Goal: Task Accomplishment & Management: Complete application form

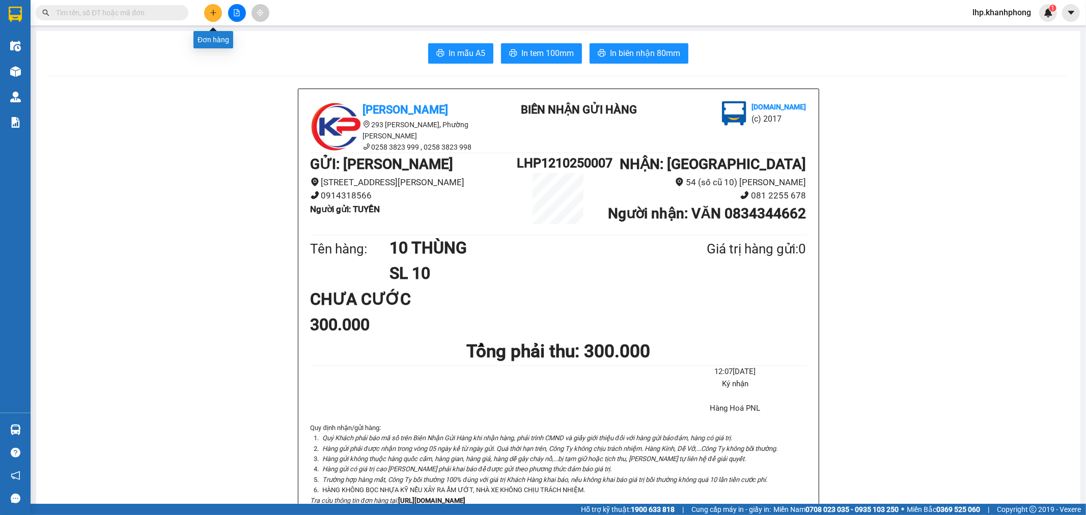
click at [215, 11] on icon "plus" at bounding box center [213, 12] width 7 height 7
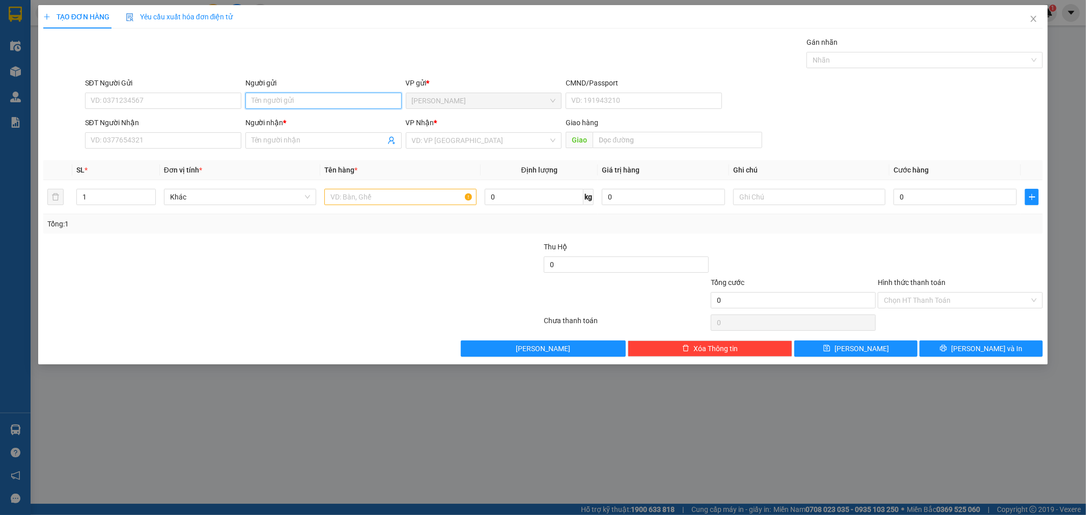
click at [321, 104] on input "Người gửi" at bounding box center [323, 101] width 156 height 16
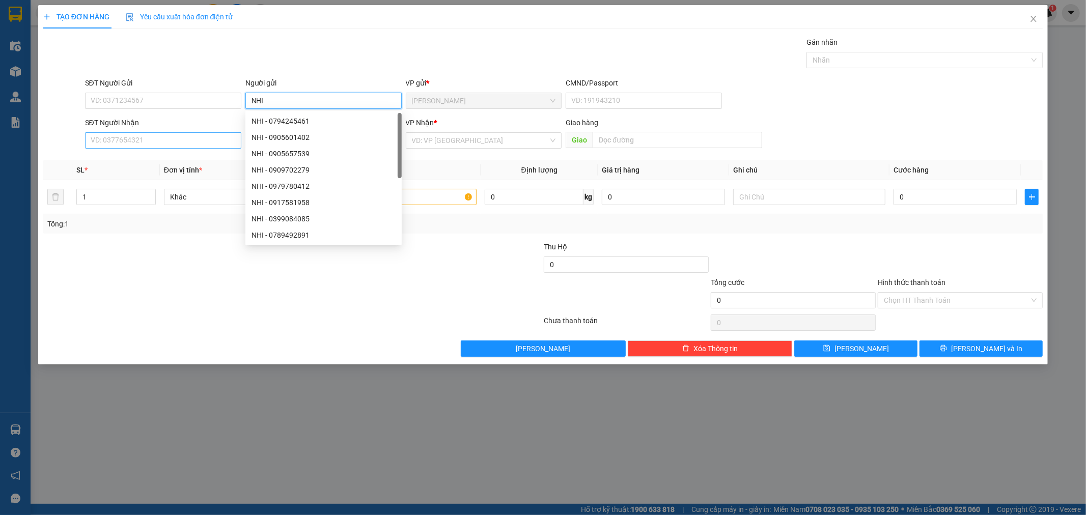
type input "NHI"
click at [176, 142] on input "SĐT Người Nhận" at bounding box center [163, 140] width 156 height 16
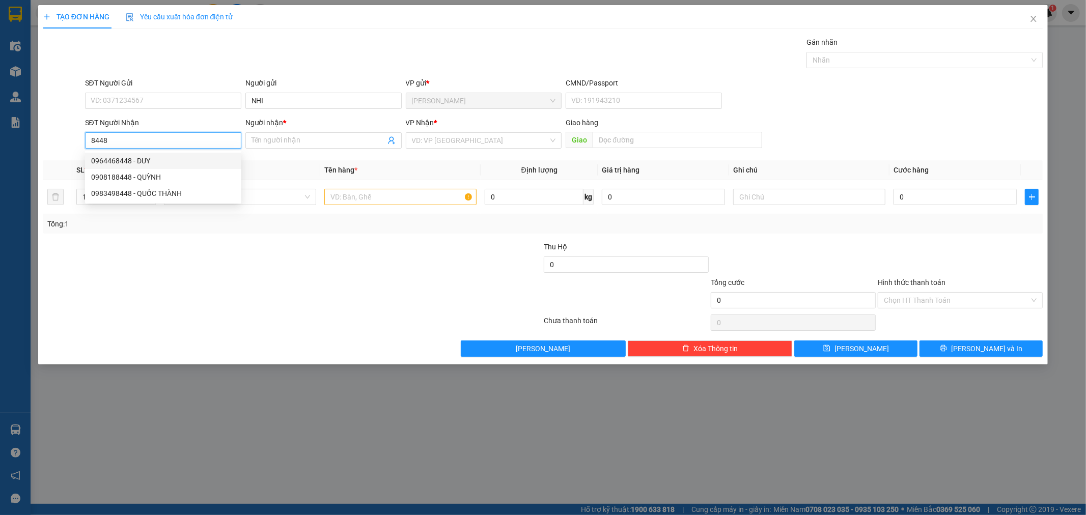
click at [88, 139] on input "8448" at bounding box center [163, 140] width 156 height 16
type input "0964468448"
click at [142, 159] on div "0964468448 - DUY" at bounding box center [163, 160] width 144 height 11
type input "DUY"
type input "0964468448"
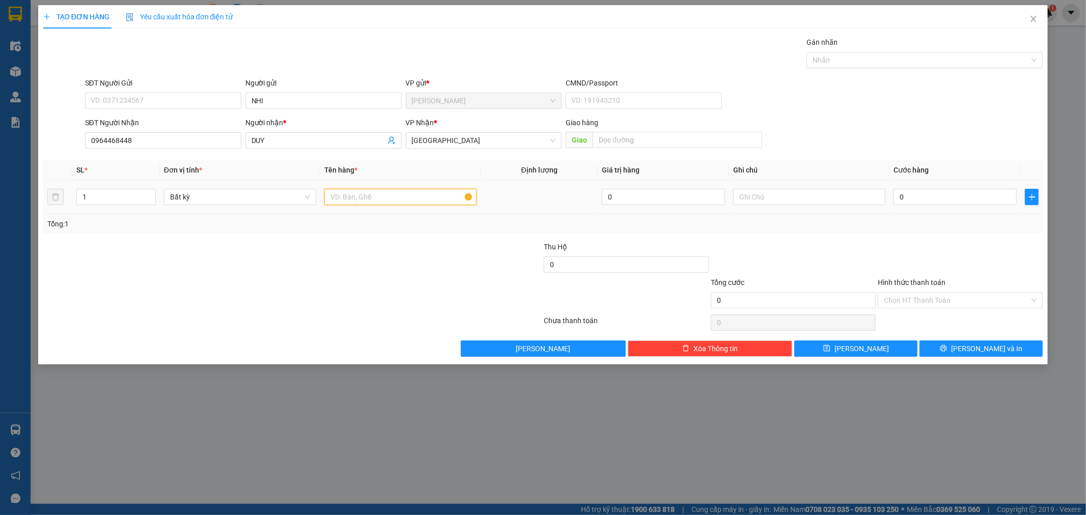
click at [370, 201] on input "text" at bounding box center [400, 197] width 152 height 16
type input "CỤC ĐEN"
click at [935, 199] on input "0" at bounding box center [954, 197] width 123 height 16
type input "3"
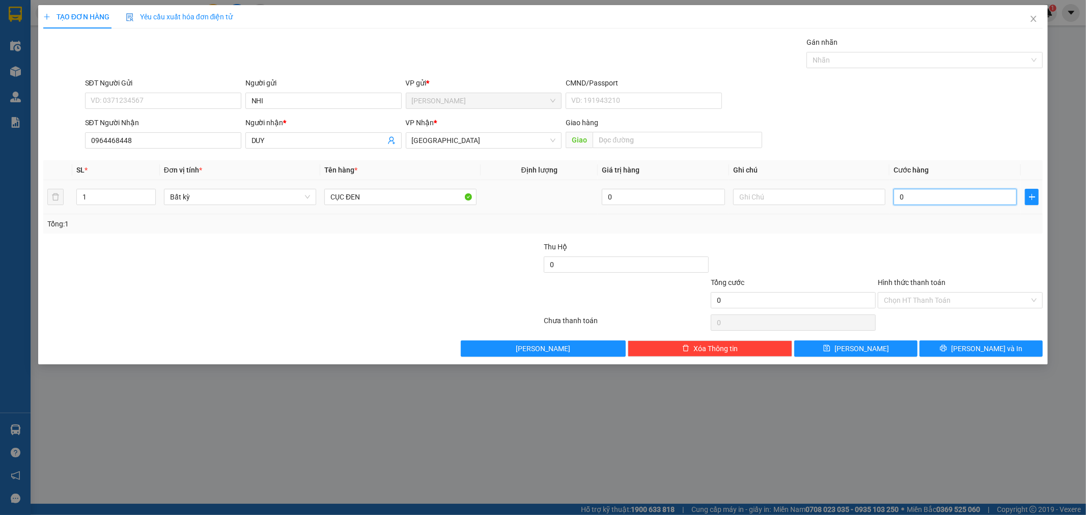
type input "3"
type input "30"
type input "30.000"
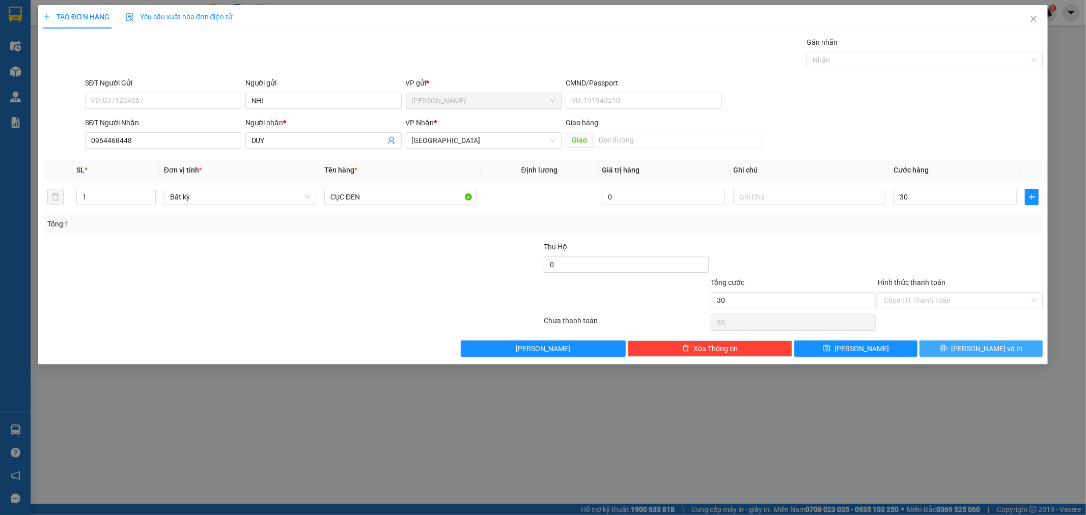
type input "30.000"
click at [960, 344] on button "[PERSON_NAME] và In" at bounding box center [980, 349] width 123 height 16
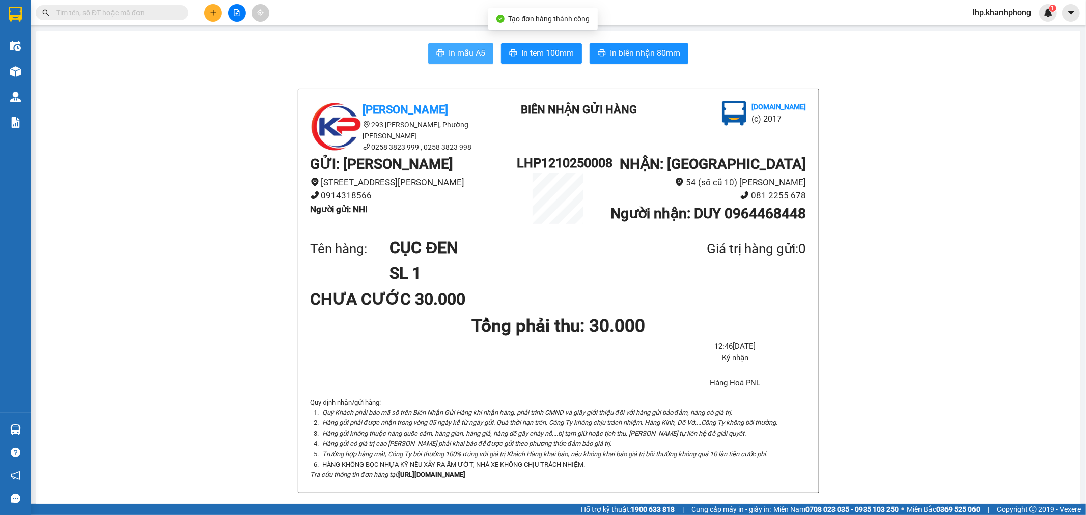
click at [461, 53] on span "In mẫu A5" at bounding box center [466, 53] width 37 height 13
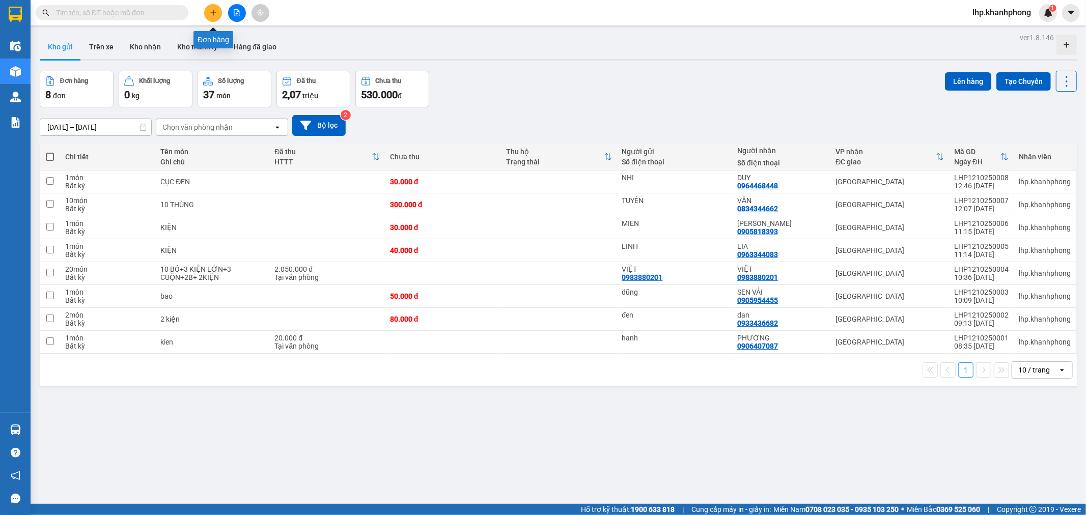
click at [218, 6] on button at bounding box center [213, 13] width 18 height 18
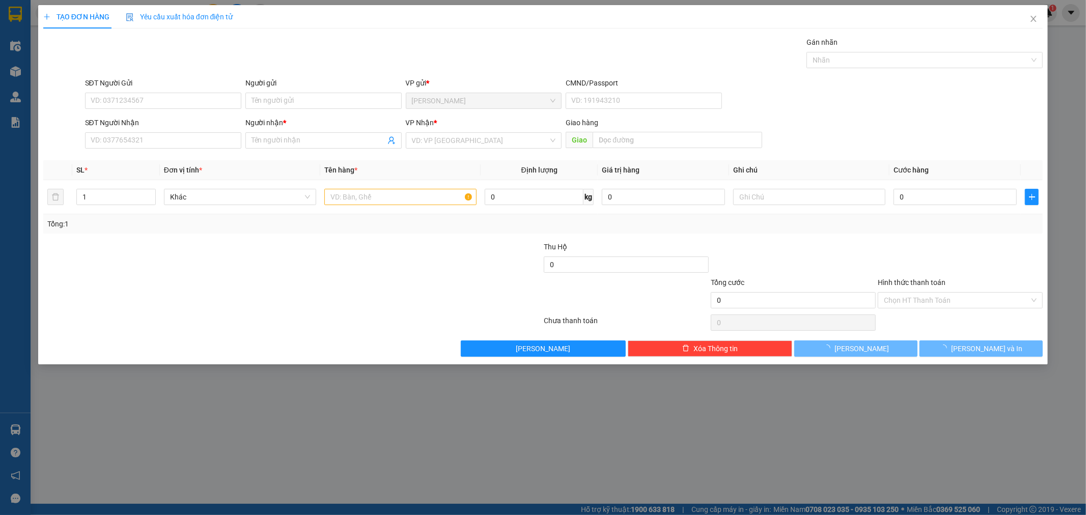
click at [218, 5] on div "Yêu cầu xuất hóa đơn điện tử" at bounding box center [179, 16] width 107 height 23
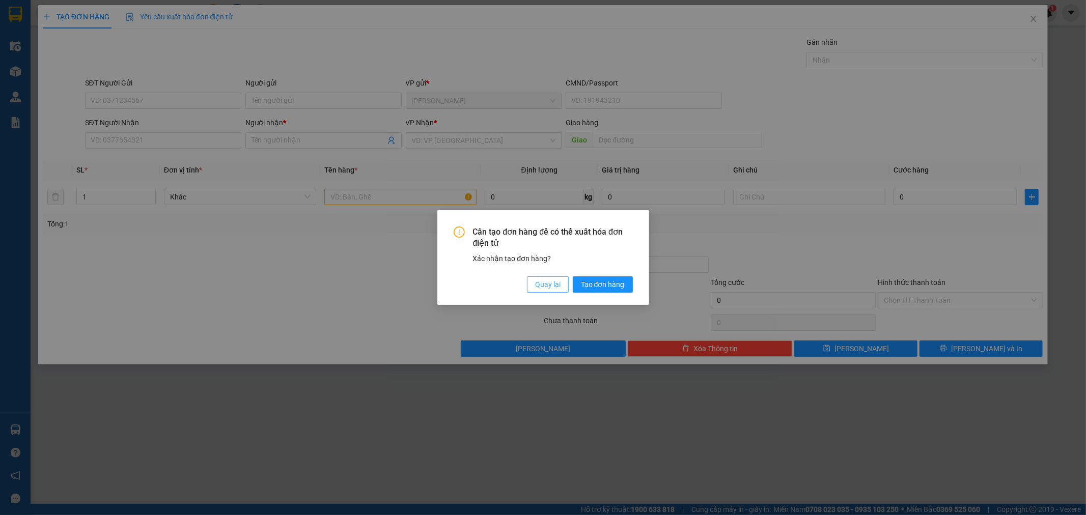
click at [549, 283] on span "Quay lại" at bounding box center [547, 284] width 25 height 11
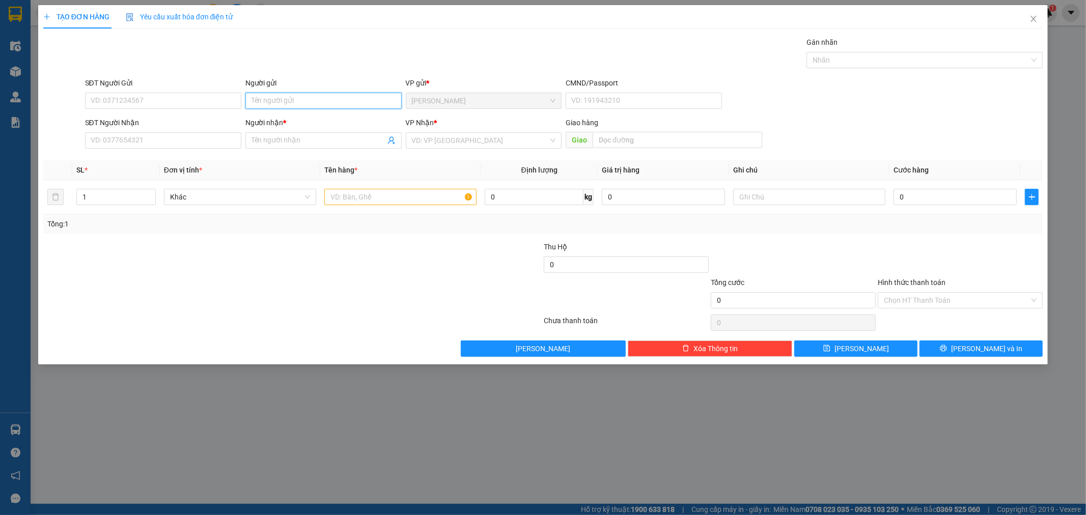
click at [270, 95] on input "Người gửi" at bounding box center [323, 101] width 156 height 16
type input "LUÂN"
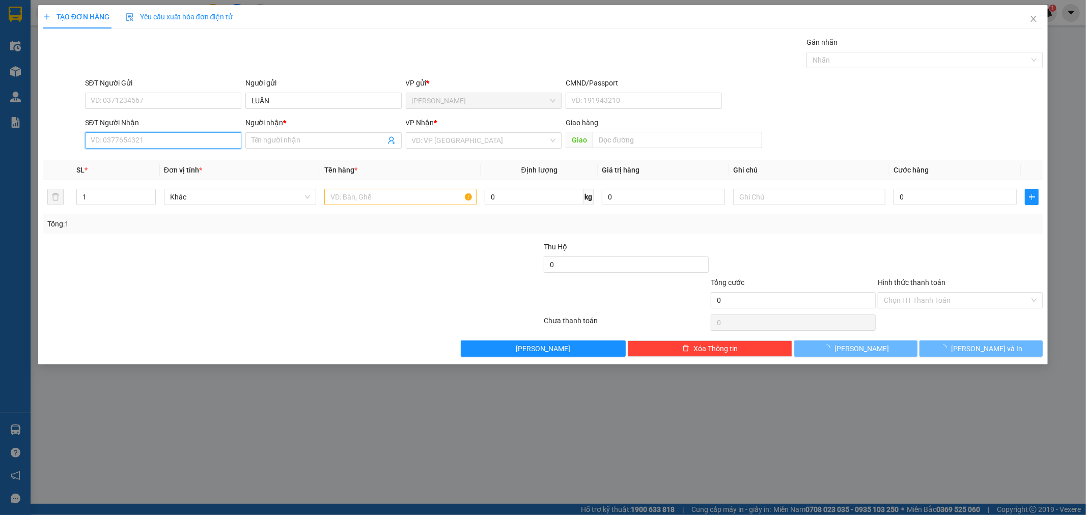
click at [108, 135] on input "SĐT Người Nhận" at bounding box center [163, 140] width 156 height 16
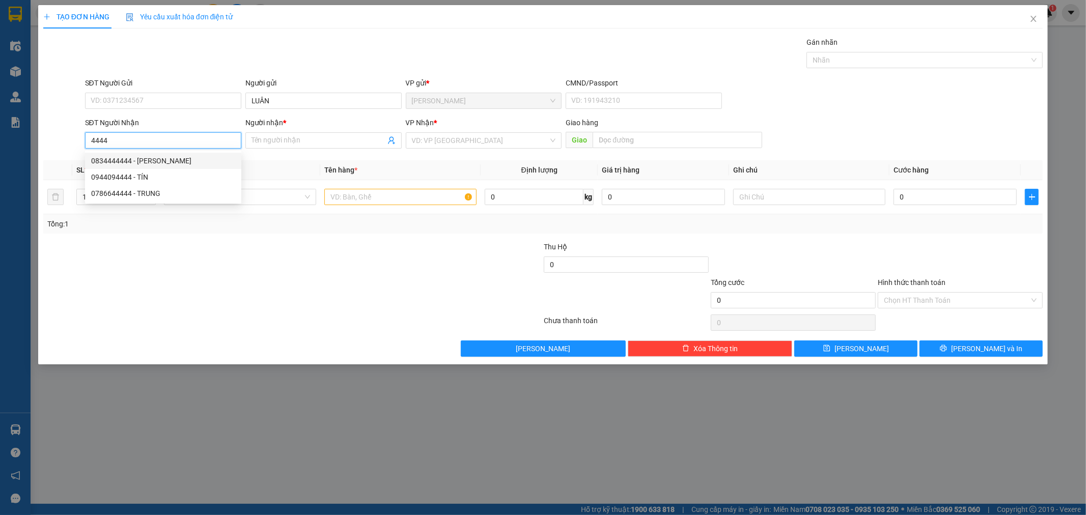
click at [129, 159] on div "0834444444 - NGỌC THANH" at bounding box center [163, 160] width 144 height 11
type input "0834444444"
type input "NGỌC THANH"
type input "0834444444"
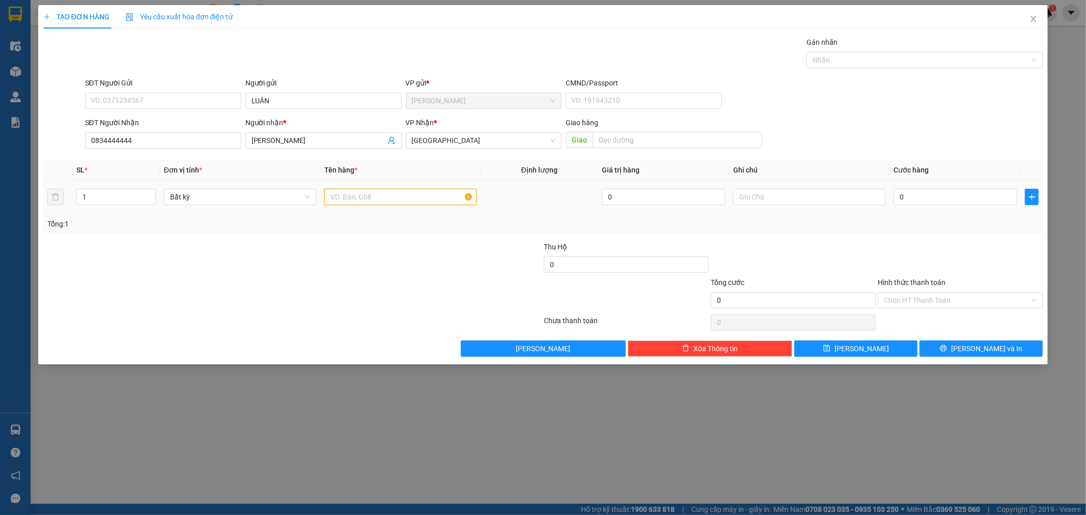
click at [383, 195] on input "text" at bounding box center [400, 197] width 152 height 16
type input "BỌC"
click at [942, 207] on div "0" at bounding box center [954, 197] width 123 height 20
click at [935, 200] on input "0" at bounding box center [954, 197] width 123 height 16
type input "2"
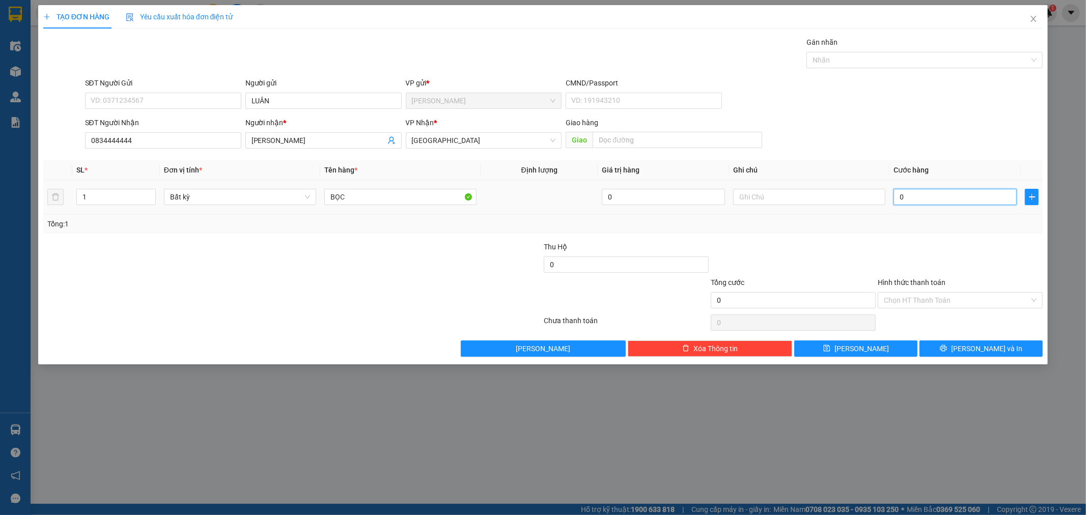
type input "2"
type input "20"
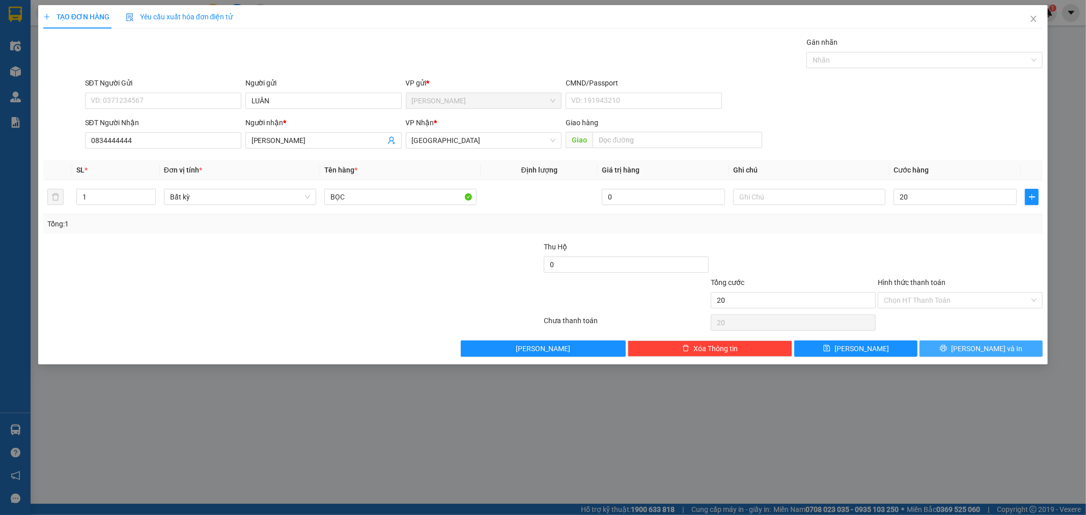
type input "20.000"
click at [959, 357] on button "[PERSON_NAME] và In" at bounding box center [980, 349] width 123 height 16
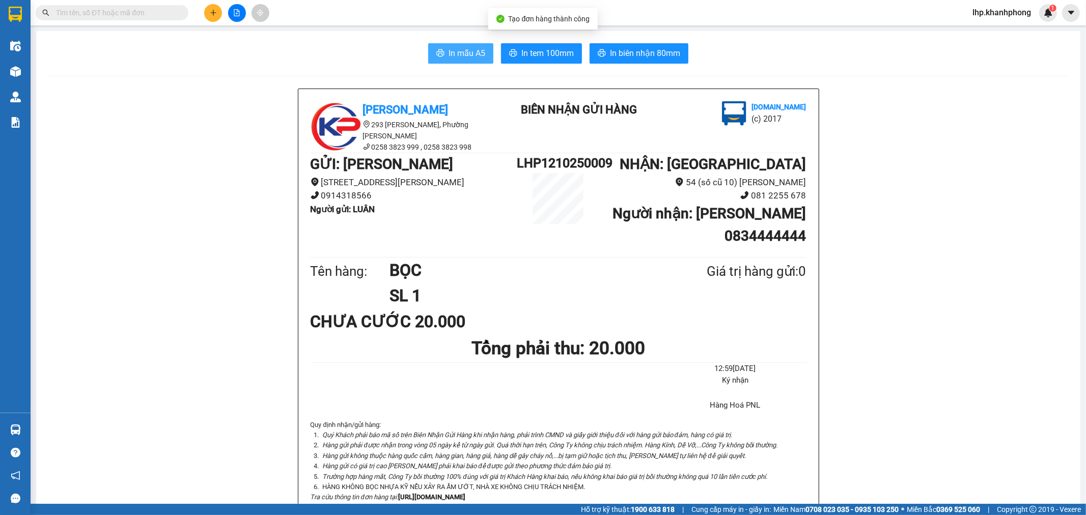
click at [477, 55] on span "In mẫu A5" at bounding box center [466, 53] width 37 height 13
drag, startPoint x: 214, startPoint y: 477, endPoint x: 69, endPoint y: 175, distance: 335.4
click at [110, 13] on input "text" at bounding box center [116, 12] width 120 height 11
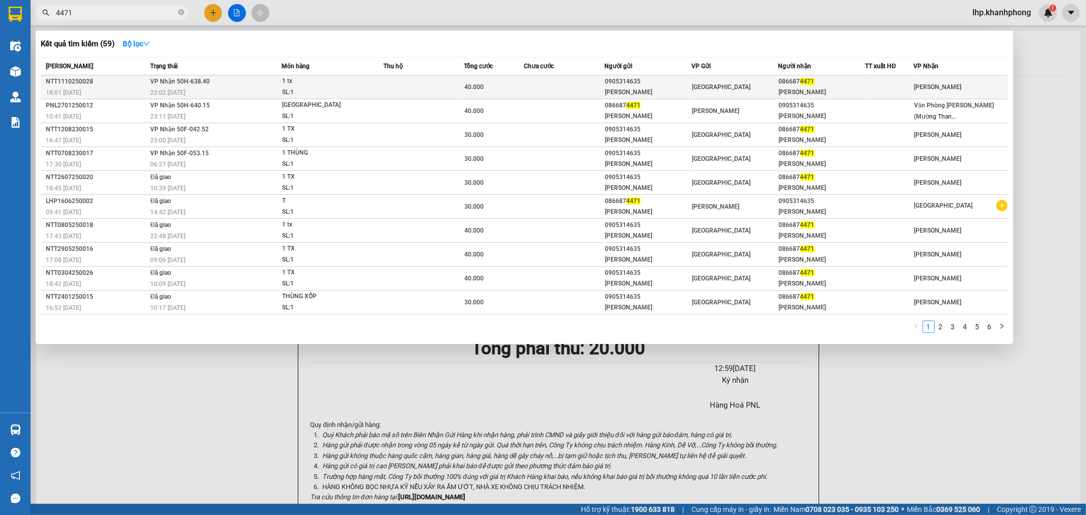
type input "4471"
click at [810, 92] on div "ĐĂNG DUY" at bounding box center [822, 92] width 86 height 11
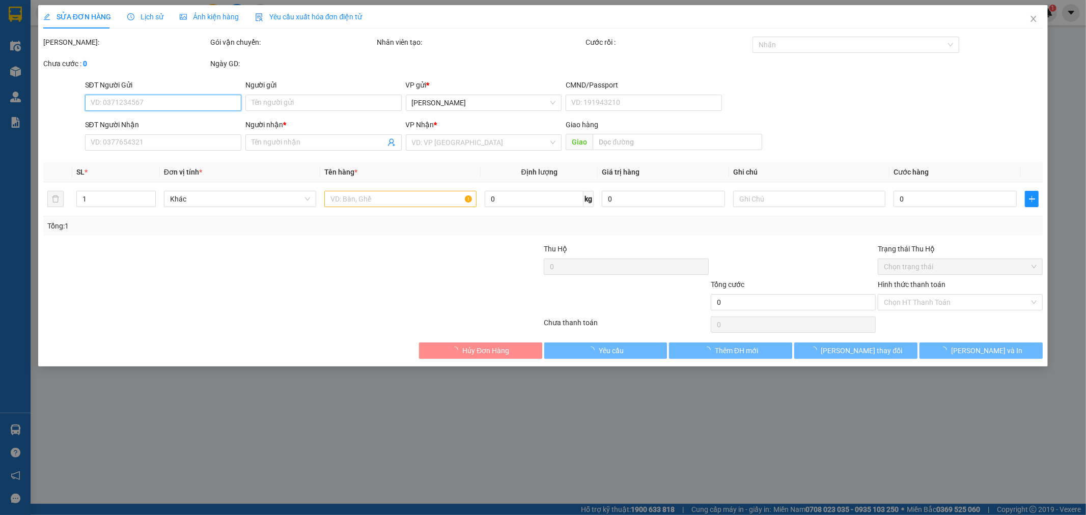
type input "0905314635"
type input "KIM THOA"
type input "0866874471"
type input "ĐĂNG DUY"
type input "40.000"
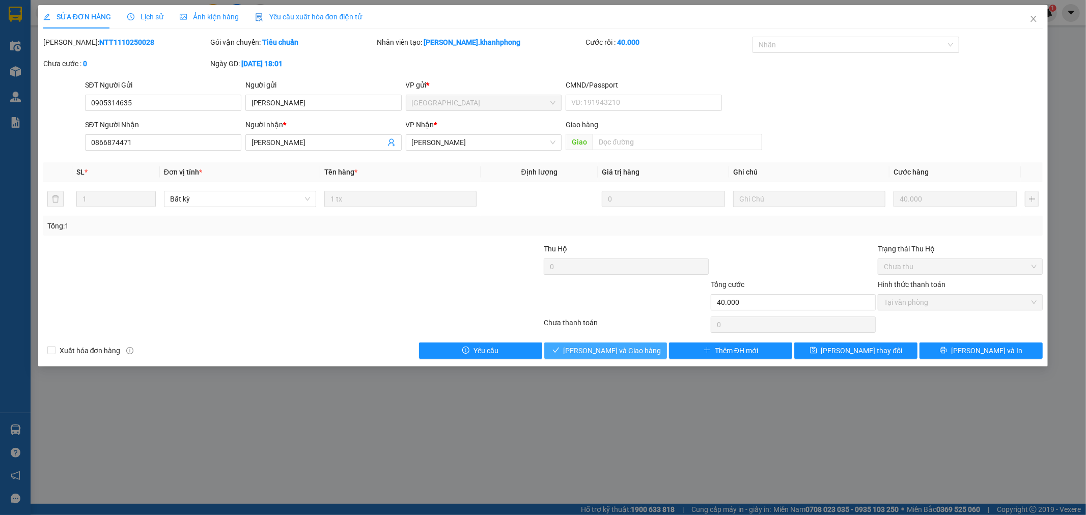
click at [635, 352] on span "Lưu và Giao hàng" at bounding box center [613, 350] width 98 height 11
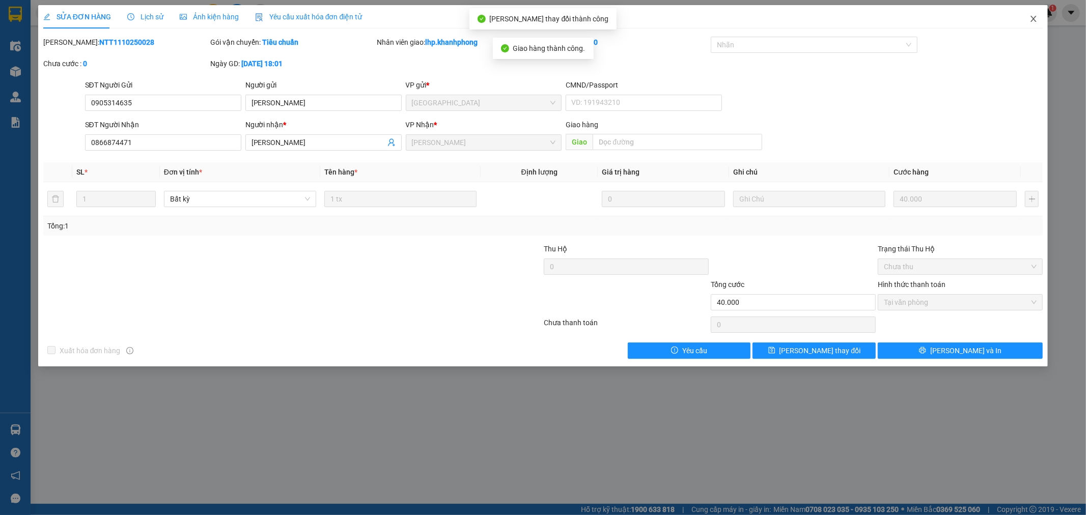
click at [1030, 18] on icon "close" at bounding box center [1033, 19] width 8 height 8
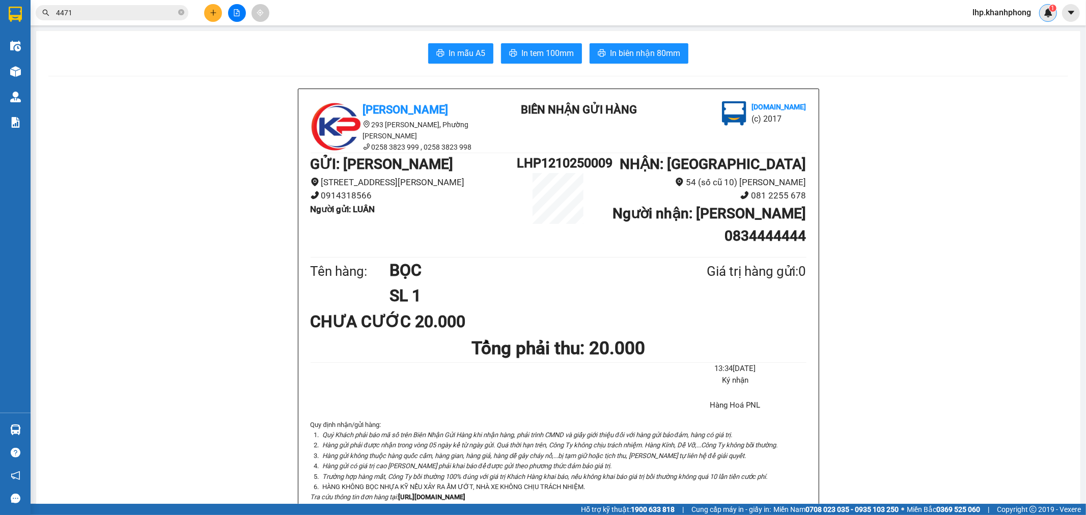
click at [1047, 14] on img at bounding box center [1048, 12] width 9 height 9
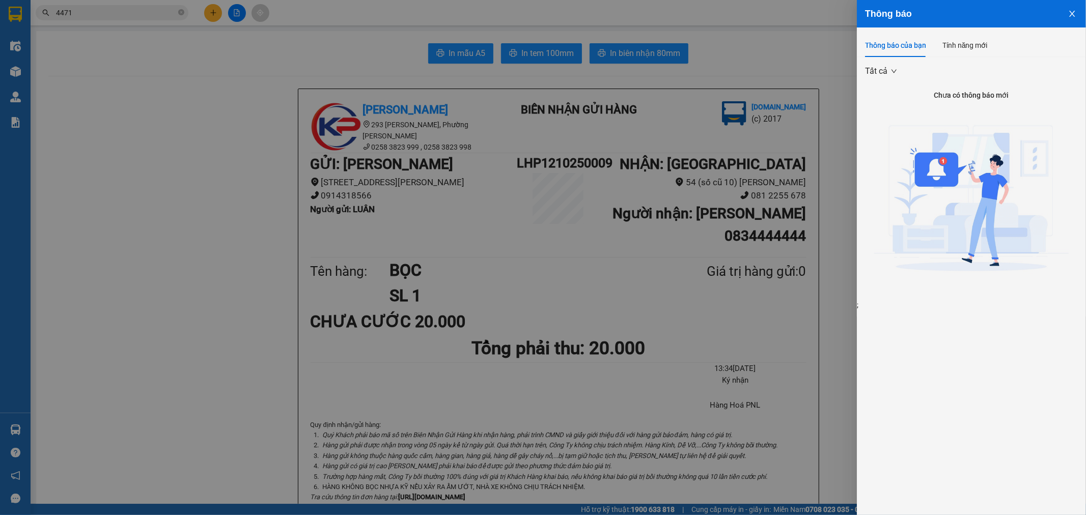
click at [771, 69] on div at bounding box center [543, 257] width 1086 height 515
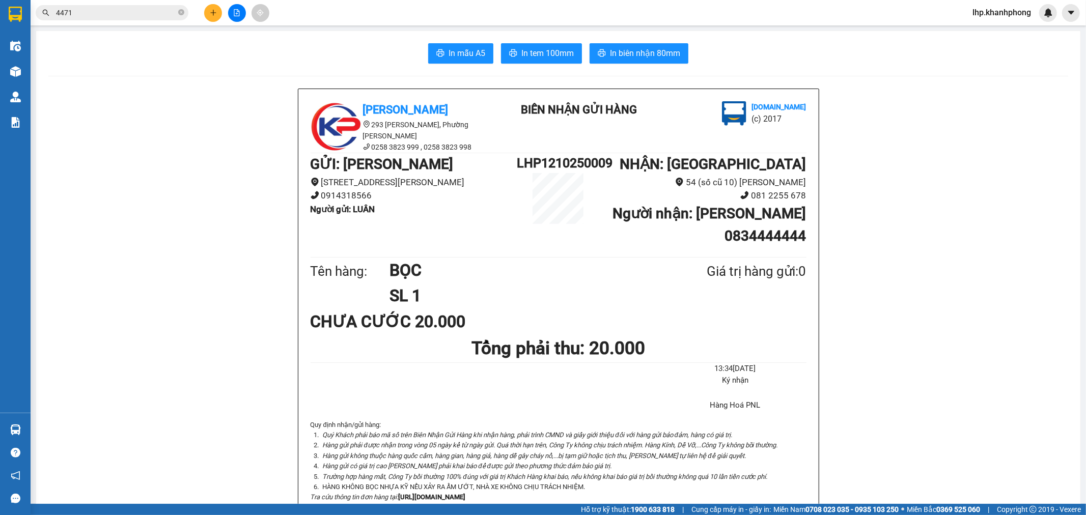
click at [863, 52] on div "In mẫu A5 In tem 100mm In biên nhận 80mm" at bounding box center [558, 53] width 1020 height 20
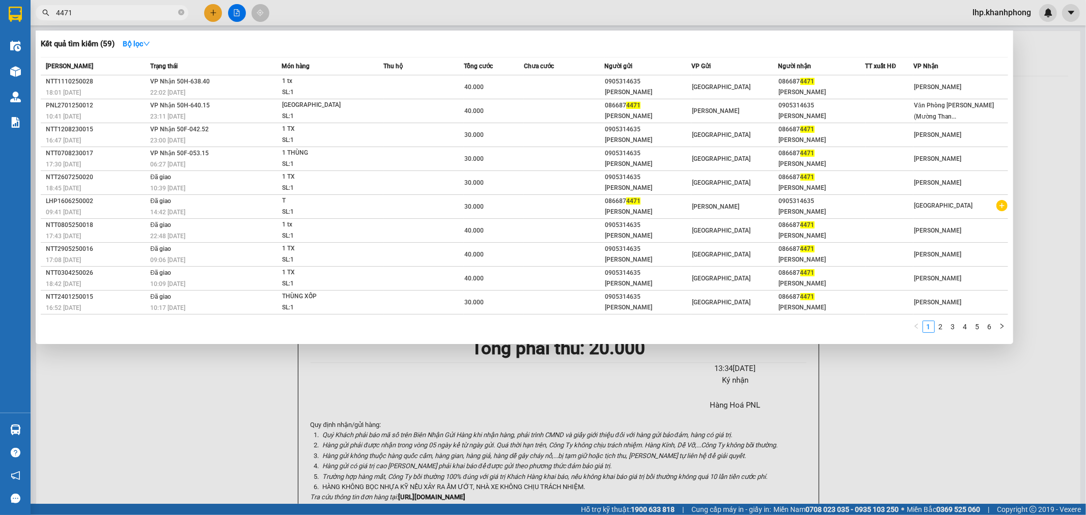
click at [123, 11] on input "4471" at bounding box center [116, 12] width 120 height 11
type input "4"
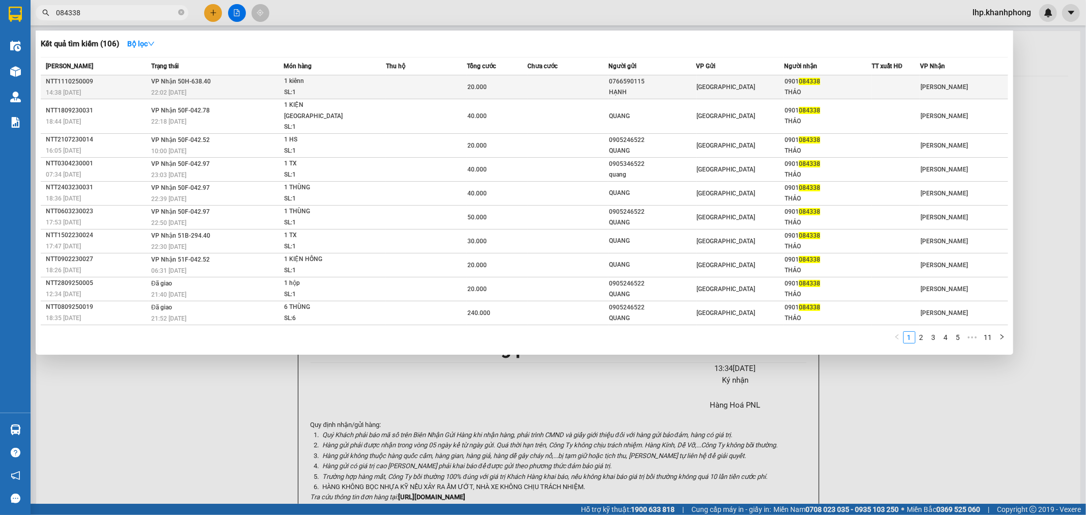
type input "084338"
click at [586, 85] on td at bounding box center [567, 87] width 81 height 24
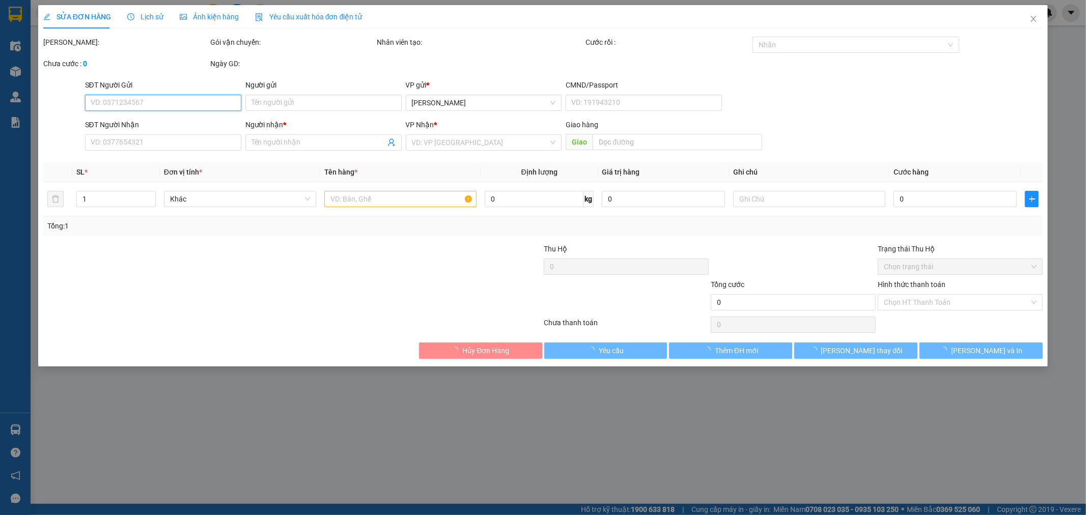
type input "0766590115"
type input "HẠNH"
type input "0901084338"
type input "THẢO"
type input "20.000"
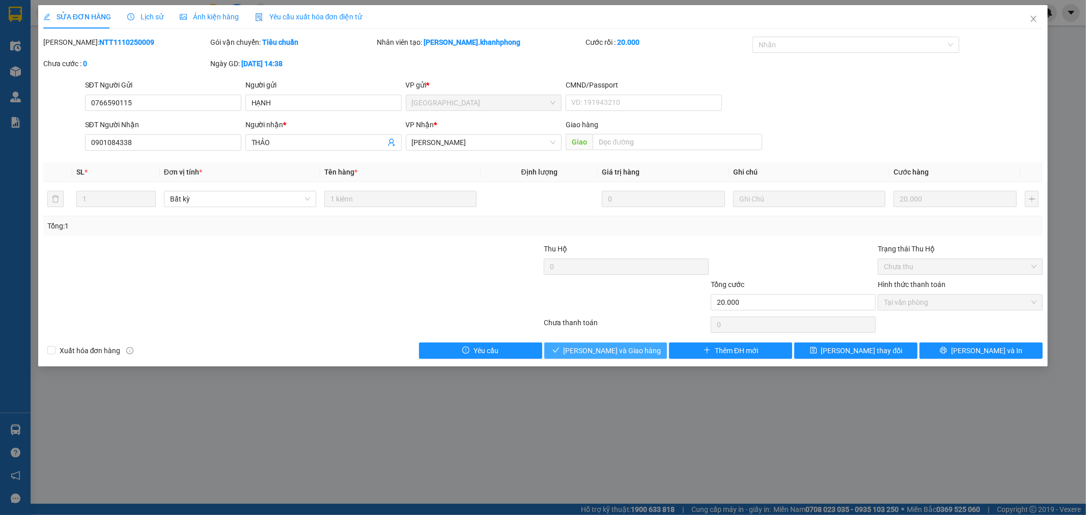
click at [602, 353] on span "Lưu và Giao hàng" at bounding box center [613, 350] width 98 height 11
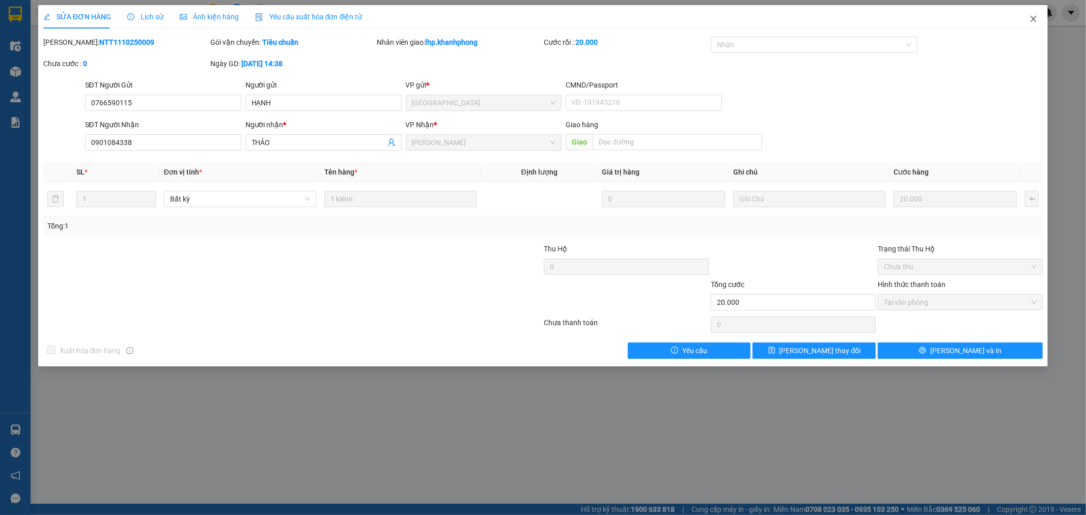
click at [1037, 19] on span "Close" at bounding box center [1033, 19] width 29 height 29
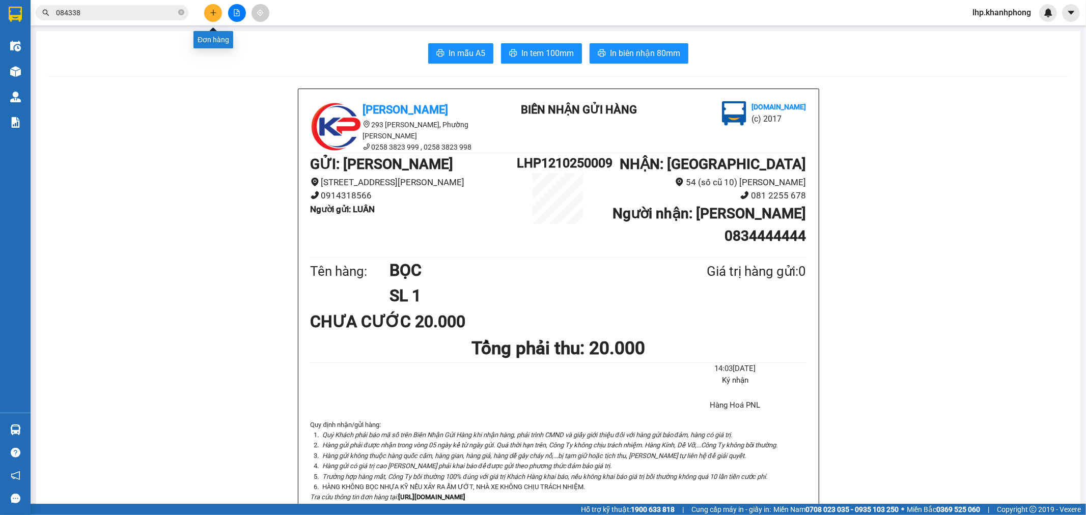
click at [208, 6] on button at bounding box center [213, 13] width 18 height 18
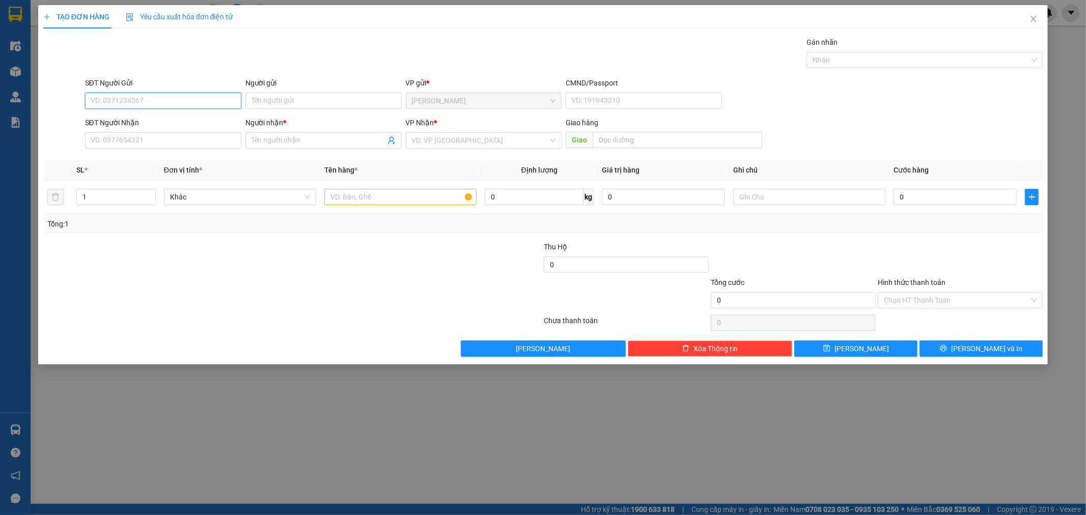
click at [172, 103] on input "SĐT Người Gửi" at bounding box center [163, 101] width 156 height 16
type input "0772427172"
click at [114, 123] on div "0772427172 - MỸ QUYÊN" at bounding box center [163, 121] width 144 height 11
type input "MỸ QUYÊN"
type input "0772427172"
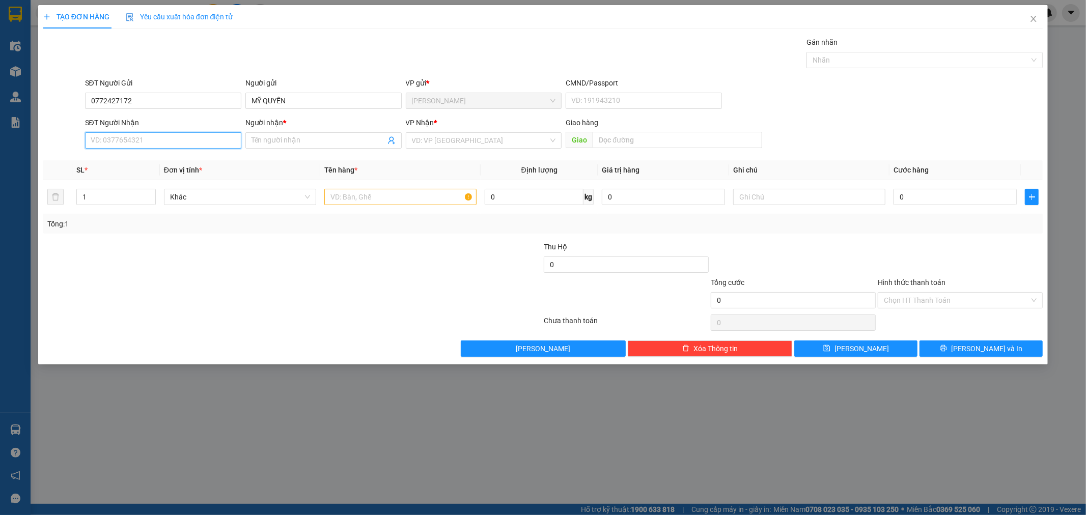
click at [127, 141] on input "SĐT Người Nhận" at bounding box center [163, 140] width 156 height 16
type input "0905616457"
click at [138, 156] on div "0905616457 - VY" at bounding box center [163, 160] width 144 height 11
type input "VY"
type input "0905616457"
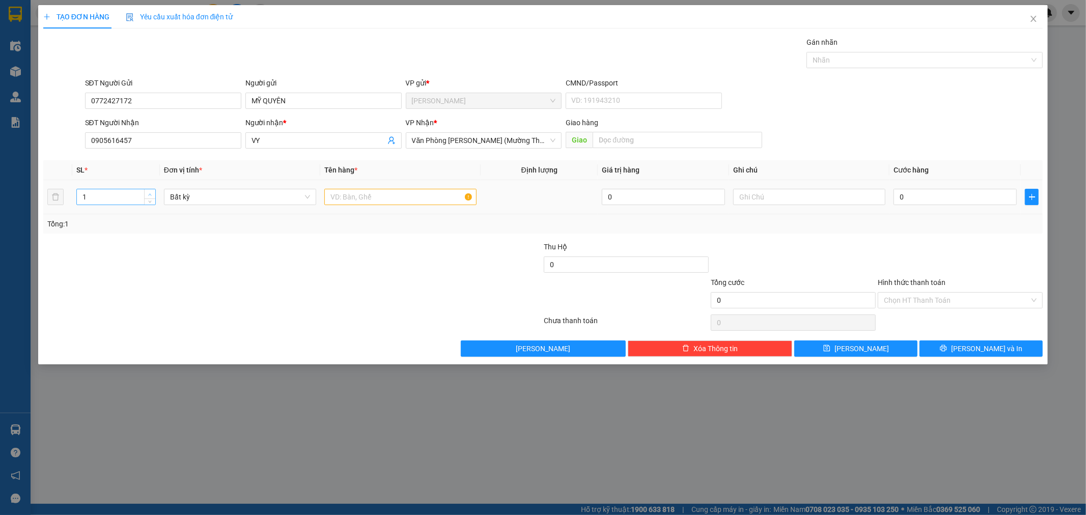
type input "2"
click at [144, 191] on span "Increase Value" at bounding box center [149, 193] width 11 height 9
drag, startPoint x: 330, startPoint y: 189, endPoint x: 340, endPoint y: 195, distance: 11.2
click at [337, 194] on input "text" at bounding box center [400, 197] width 152 height 16
type input "bao"
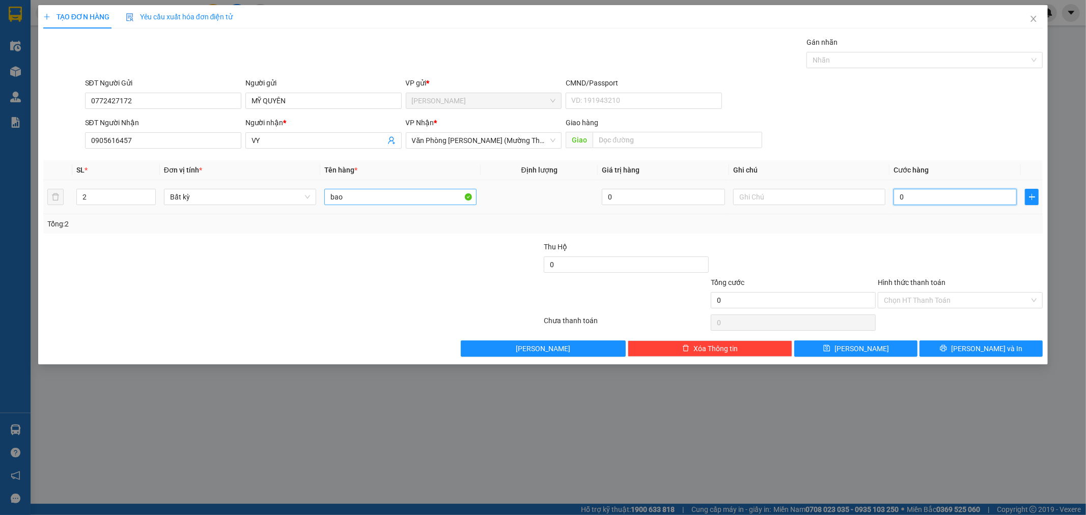
type input "01"
type input "1"
type input "010"
type input "10"
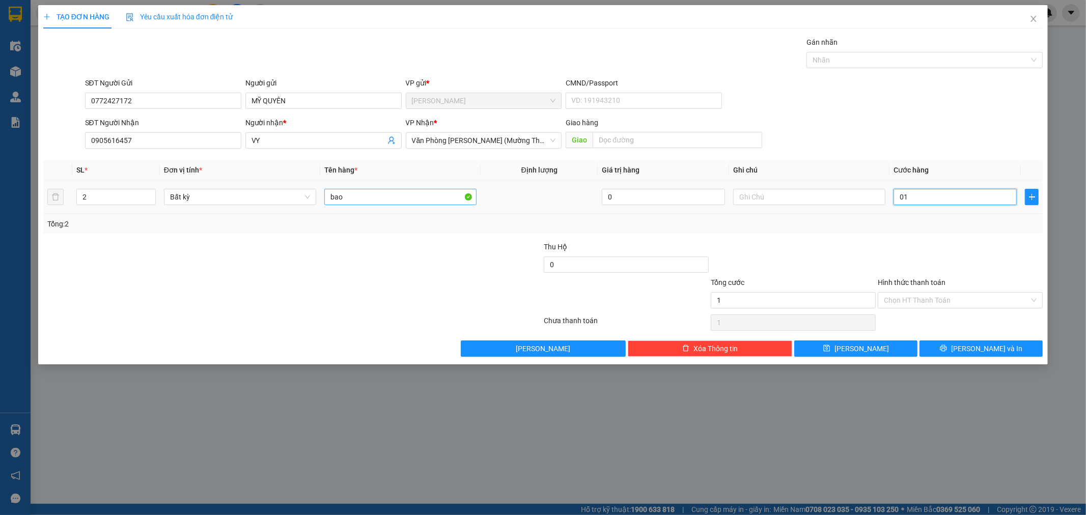
type input "10"
type input "0.100"
type input "100"
click at [446, 140] on span "Văn Phòng [PERSON_NAME] (Mường Thanh)" at bounding box center [484, 140] width 144 height 15
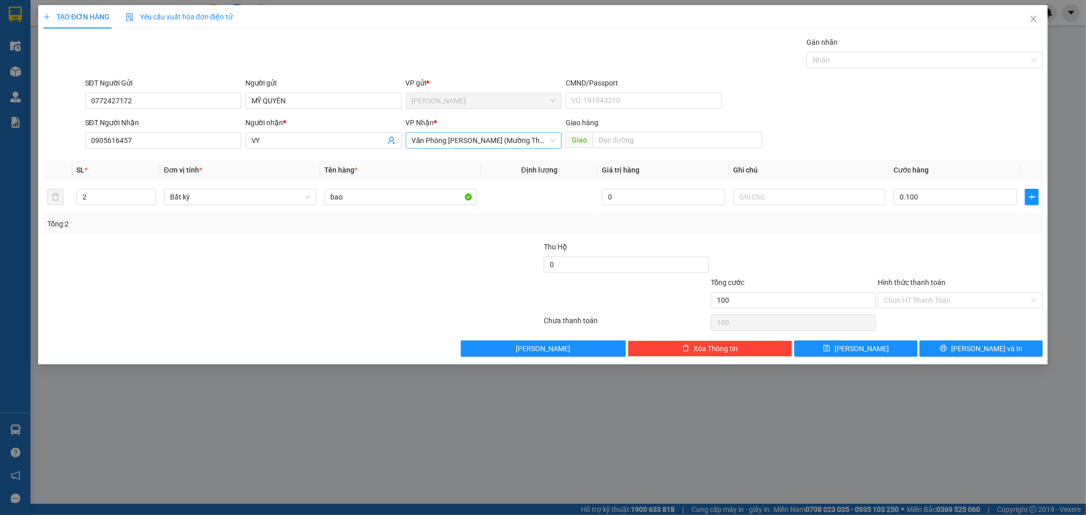
type input "100.000"
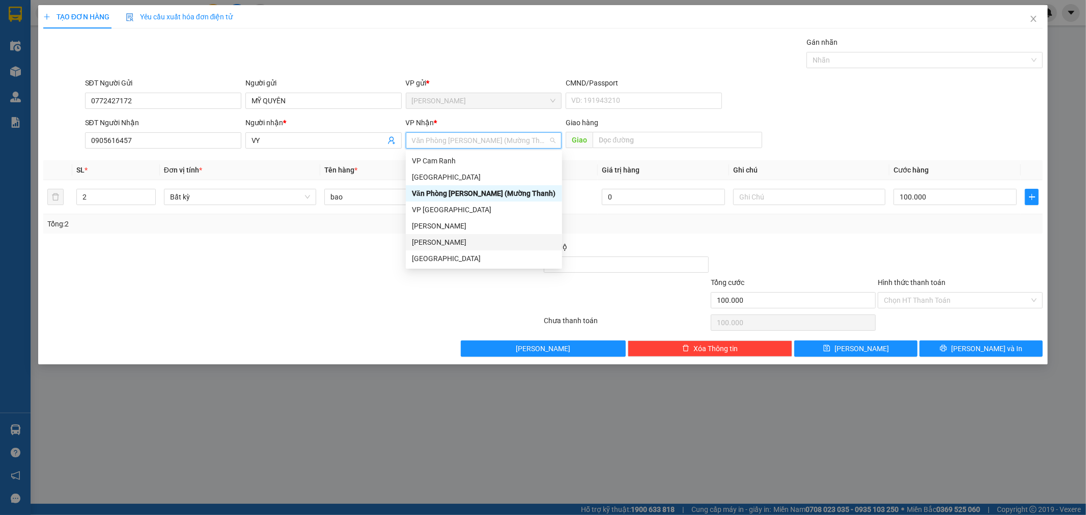
click at [423, 256] on div "[GEOGRAPHIC_DATA]" at bounding box center [484, 258] width 144 height 11
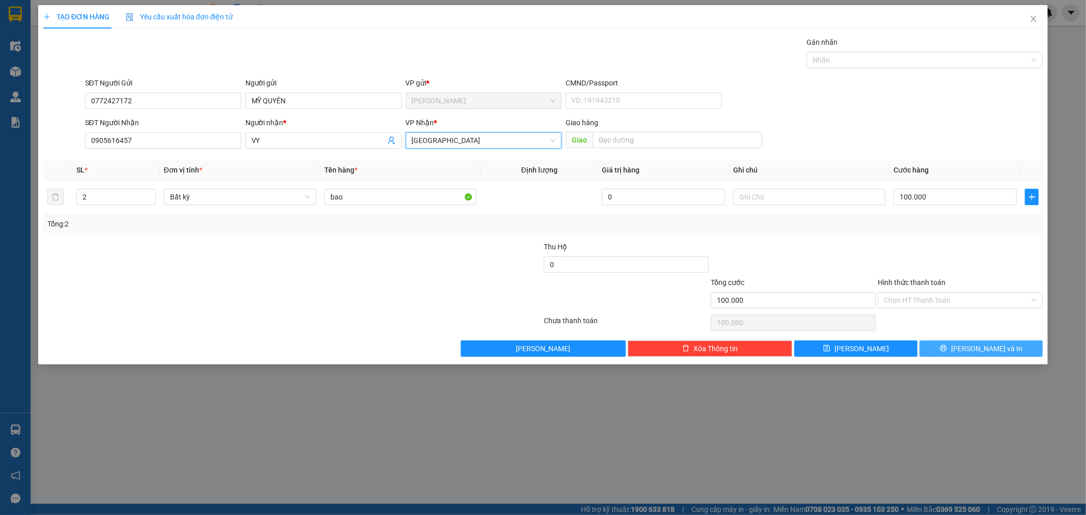
click at [1008, 352] on button "[PERSON_NAME] và In" at bounding box center [980, 349] width 123 height 16
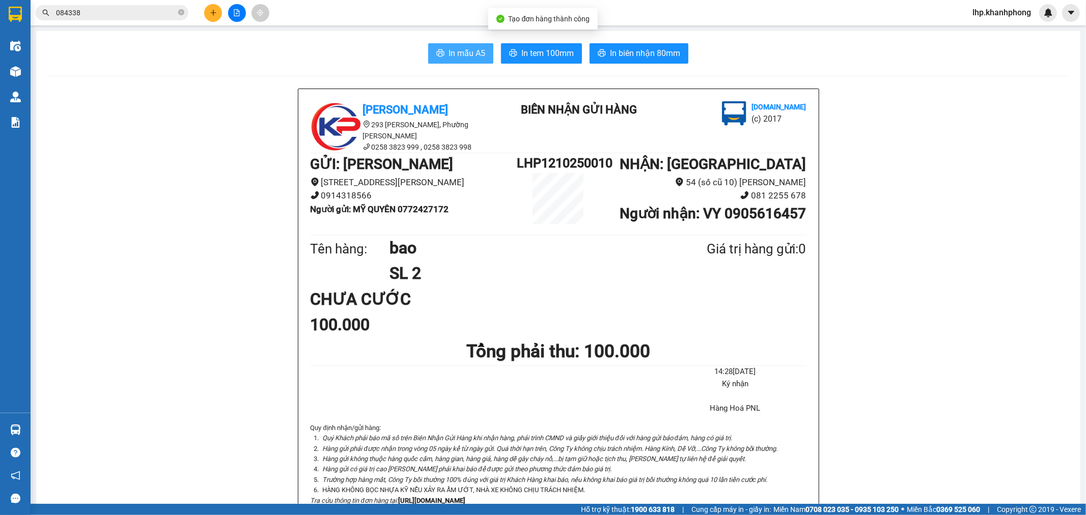
click at [457, 55] on span "In mẫu A5" at bounding box center [466, 53] width 37 height 13
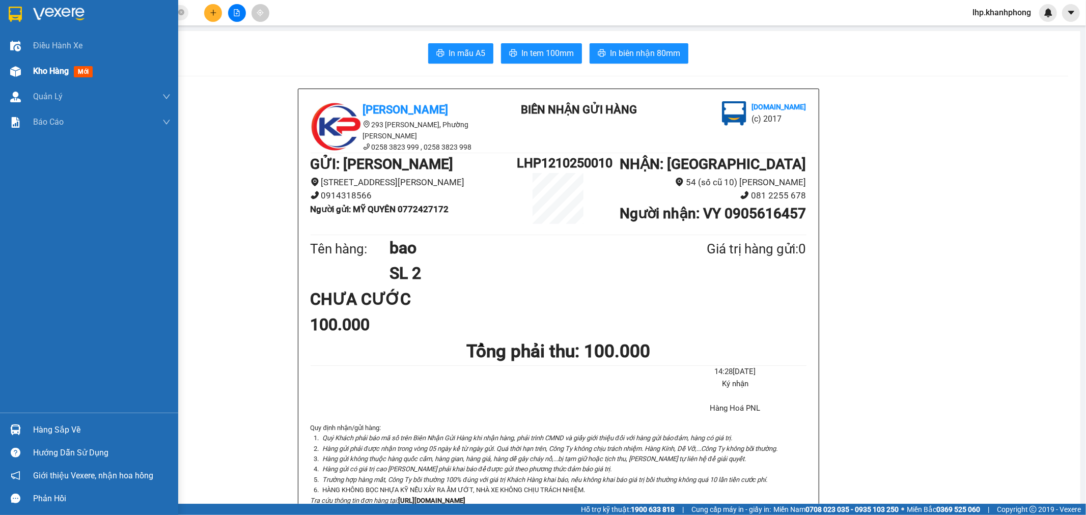
click at [25, 72] on div "Kho hàng mới" at bounding box center [89, 71] width 178 height 25
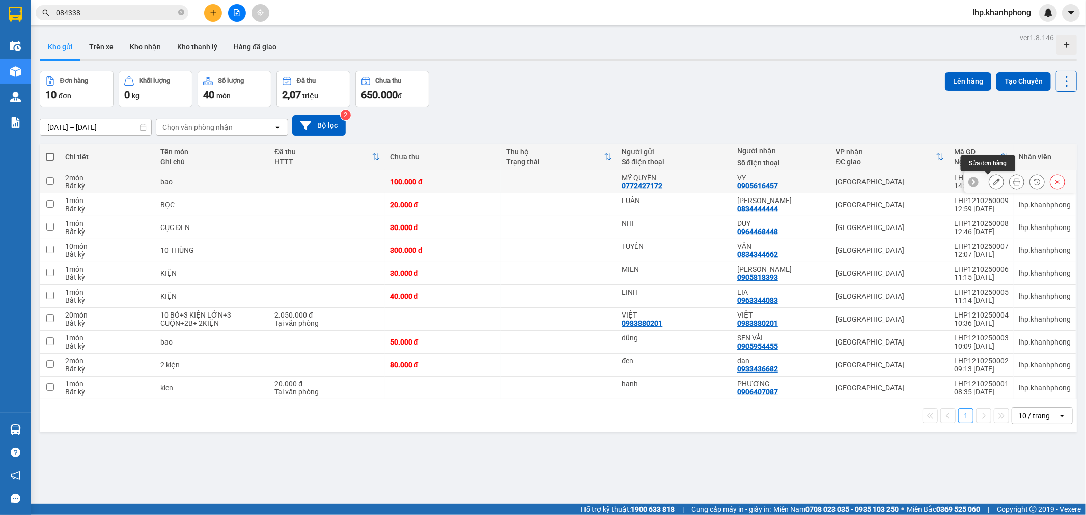
click at [993, 178] on button at bounding box center [996, 182] width 14 height 18
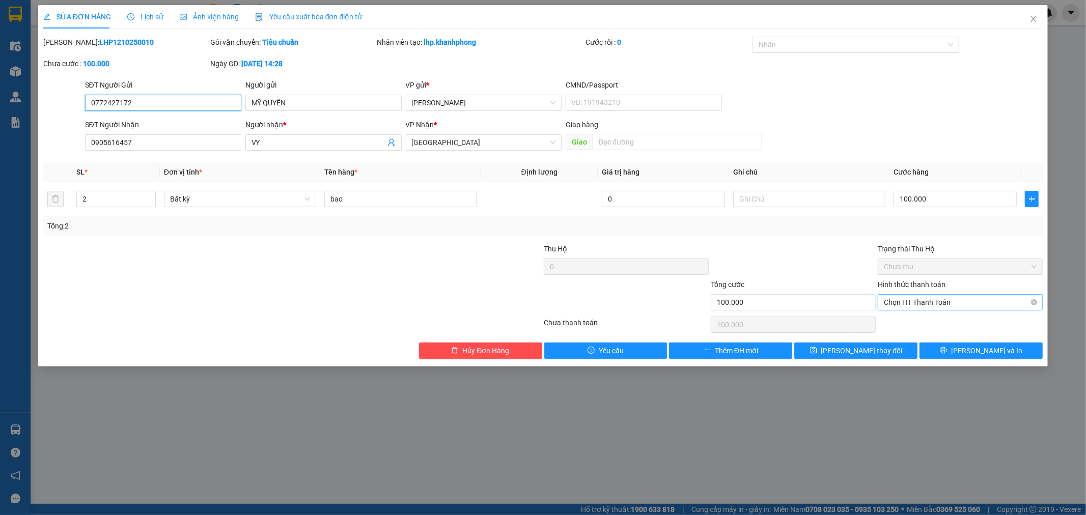
click at [942, 301] on span "Chọn HT Thanh Toán" at bounding box center [960, 302] width 153 height 15
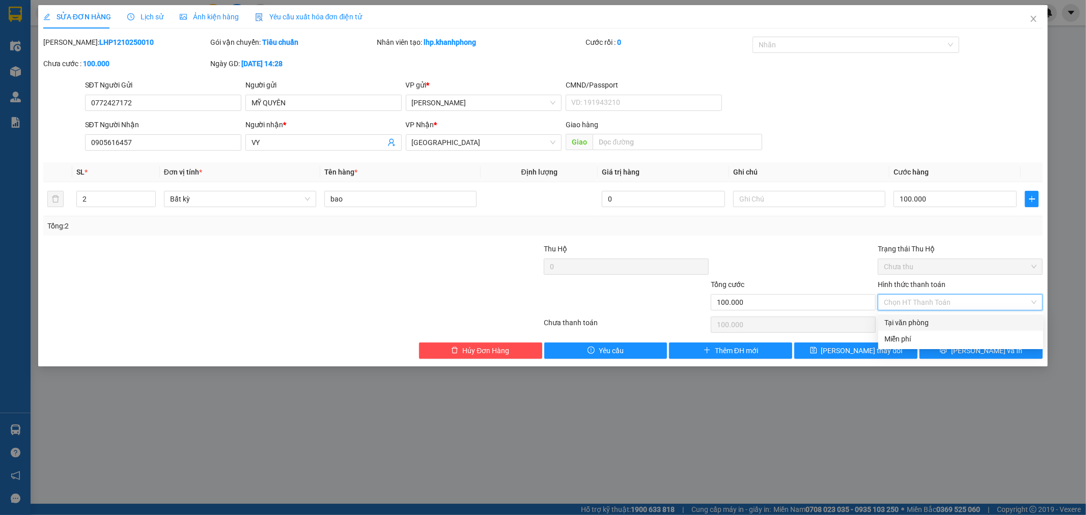
click at [932, 321] on div "Tại văn phòng" at bounding box center [960, 322] width 153 height 11
click at [958, 345] on button "[PERSON_NAME] và In" at bounding box center [980, 351] width 123 height 16
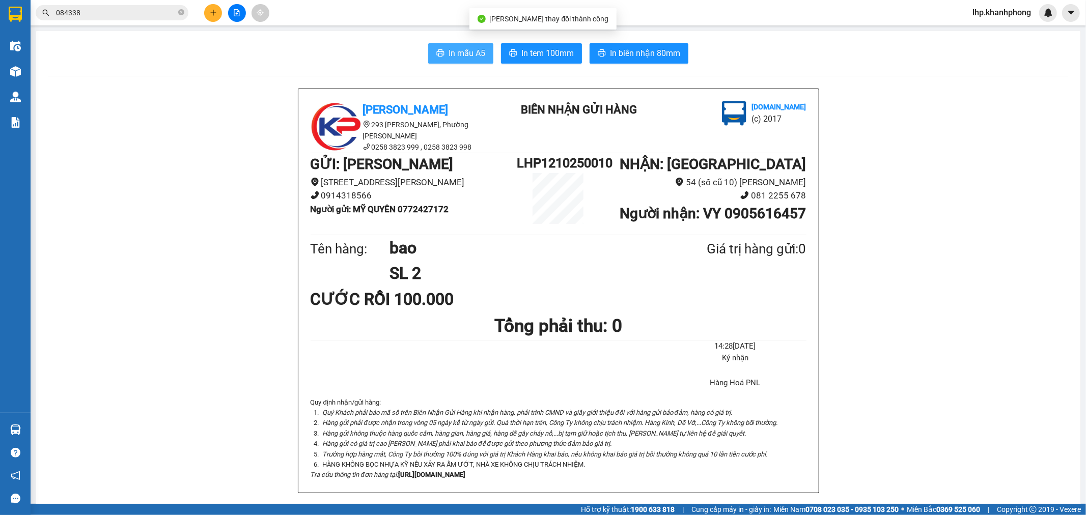
click at [452, 54] on span "In mẫu A5" at bounding box center [466, 53] width 37 height 13
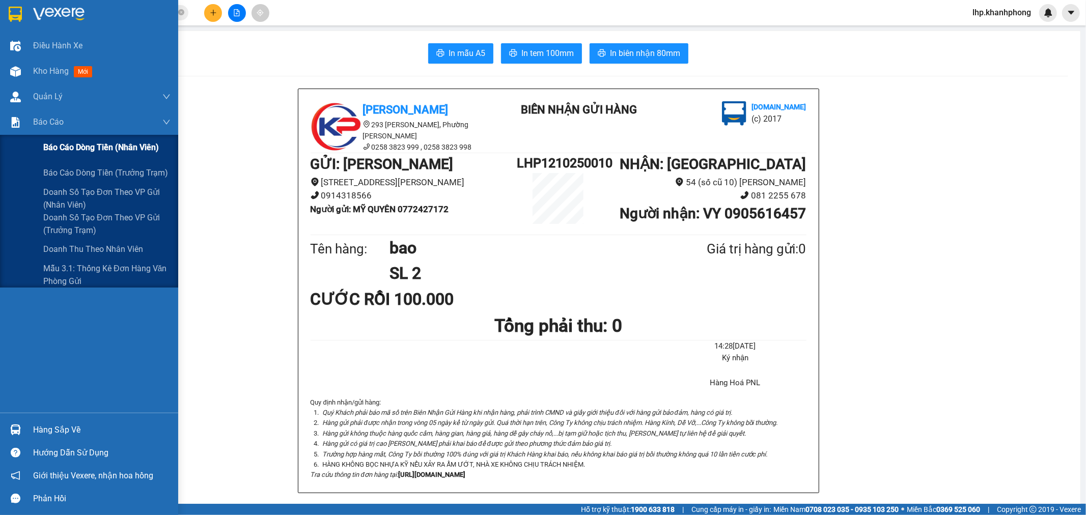
click at [62, 145] on span "Báo cáo dòng tiền (nhân viên)" at bounding box center [101, 147] width 116 height 13
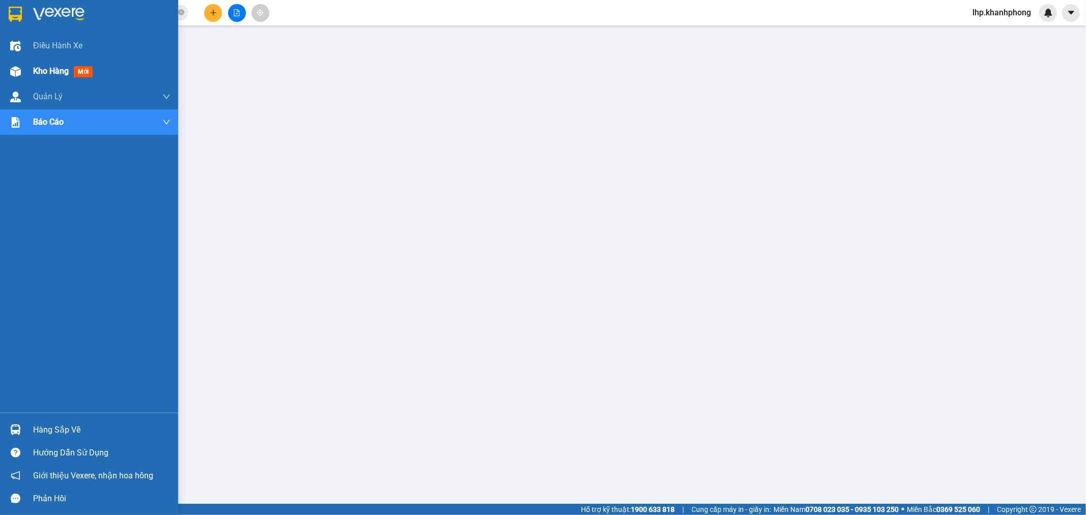
drag, startPoint x: 12, startPoint y: 72, endPoint x: 28, endPoint y: 73, distance: 15.8
click at [12, 72] on img at bounding box center [15, 71] width 11 height 11
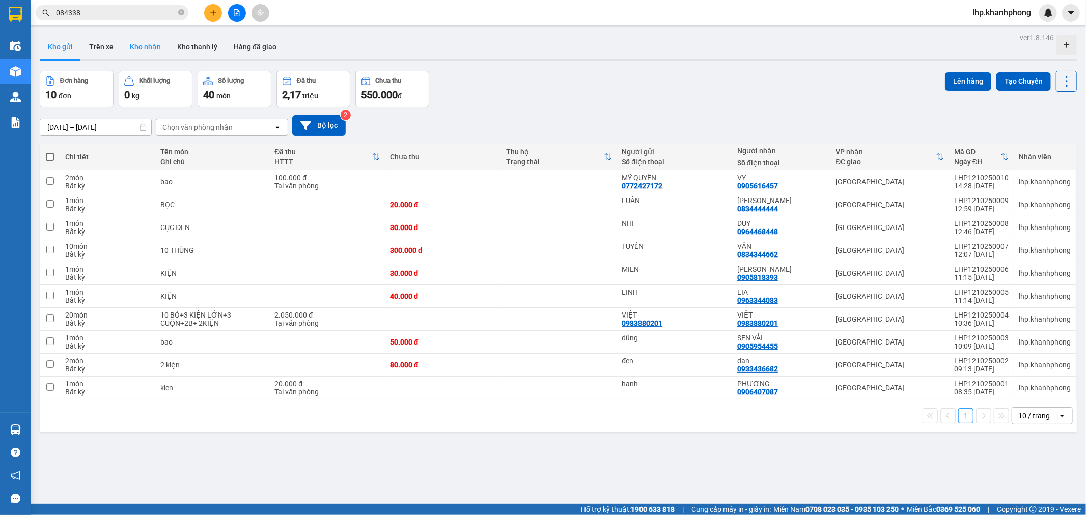
click at [149, 51] on button "Kho nhận" at bounding box center [145, 47] width 47 height 24
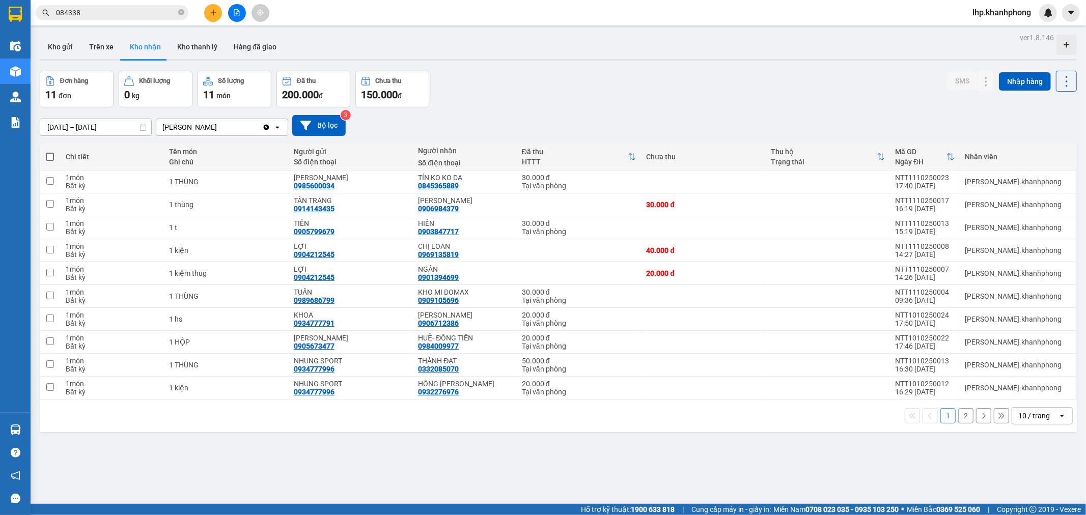
click at [958, 418] on button "2" at bounding box center [965, 415] width 15 height 15
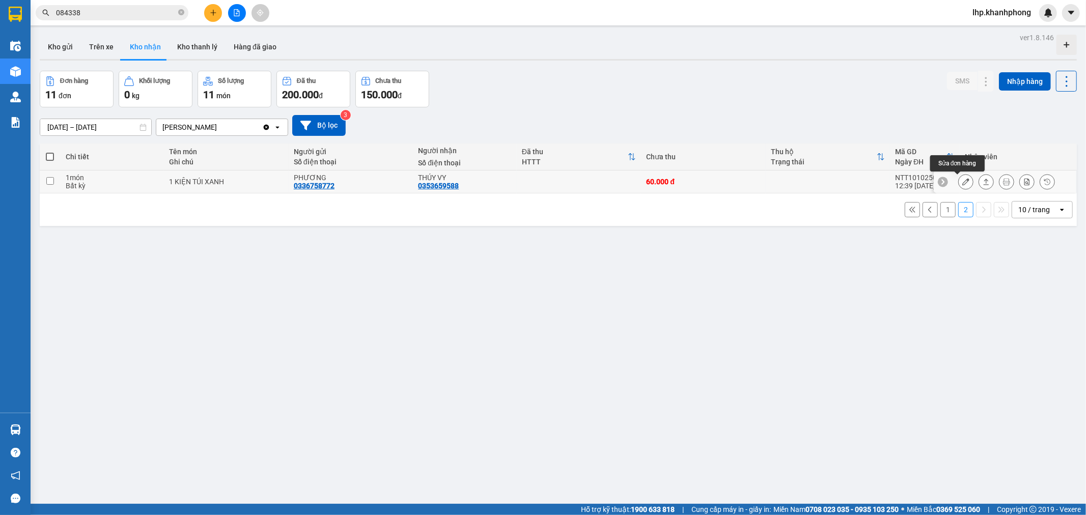
click at [962, 181] on icon at bounding box center [965, 181] width 7 height 7
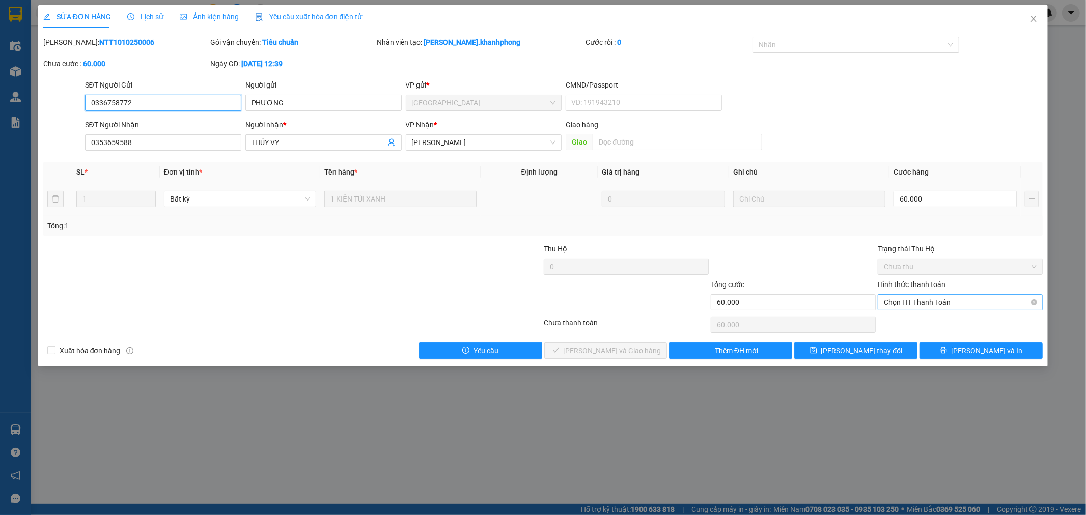
click at [940, 299] on span "Chọn HT Thanh Toán" at bounding box center [960, 302] width 153 height 15
drag, startPoint x: 920, startPoint y: 327, endPoint x: 850, endPoint y: 324, distance: 70.3
click at [920, 327] on div "Tại văn phòng" at bounding box center [960, 322] width 153 height 11
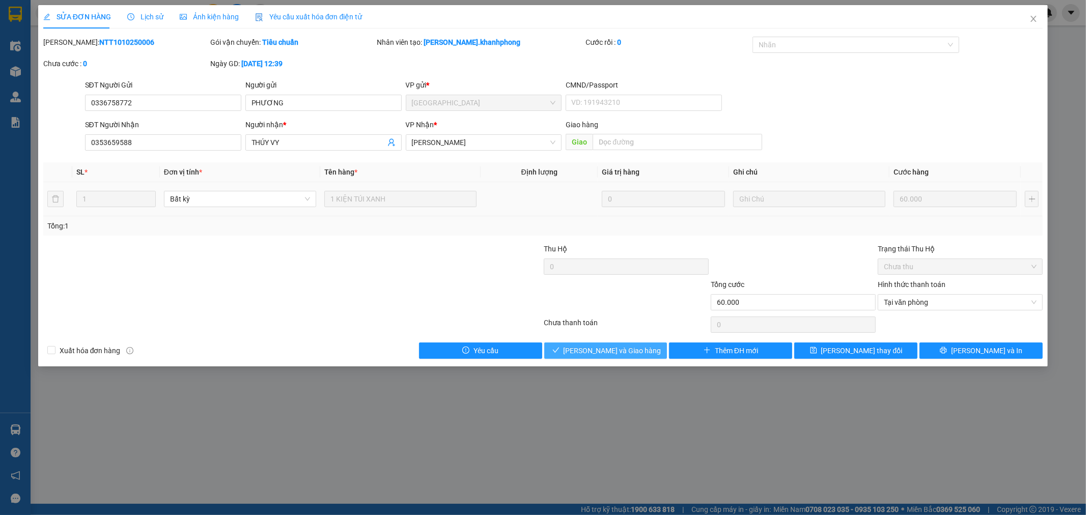
click at [632, 355] on span "Lưu và Giao hàng" at bounding box center [613, 350] width 98 height 11
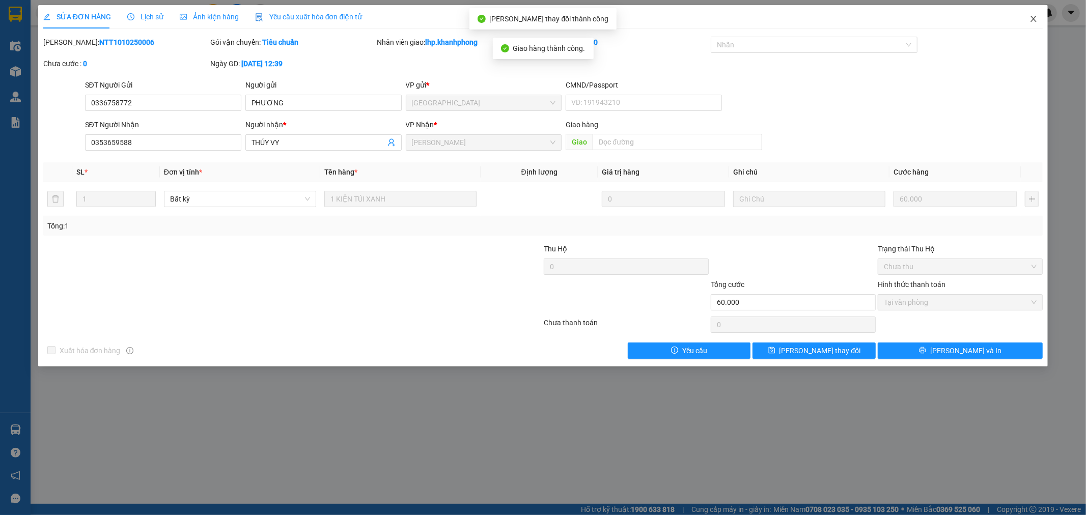
drag, startPoint x: 1034, startPoint y: 18, endPoint x: 1027, endPoint y: 25, distance: 10.4
click at [1035, 18] on icon "close" at bounding box center [1034, 19] width 6 height 6
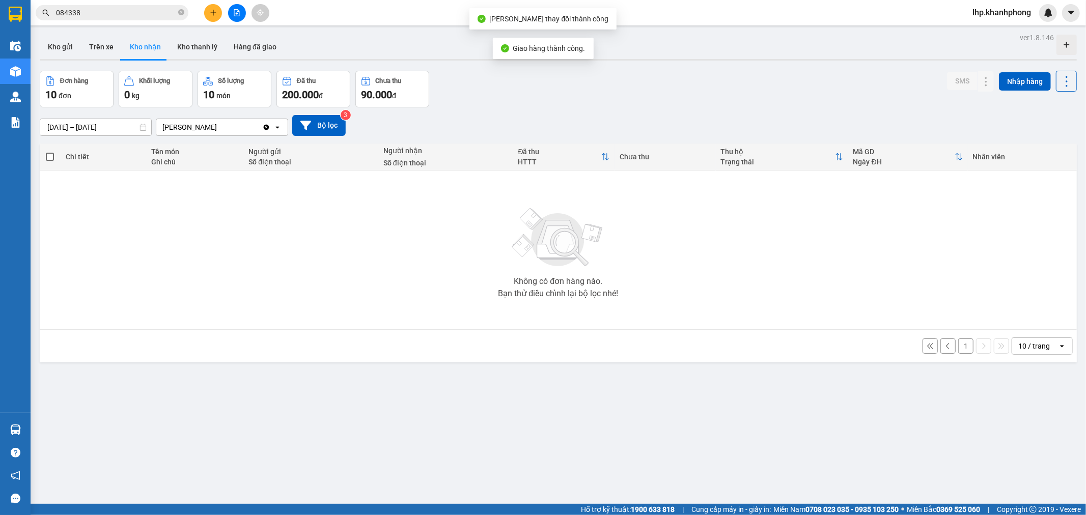
click at [570, 99] on div "Đơn hàng 10 đơn Khối lượng 0 kg Số lượng 10 món Đã thu 200.000 đ Chưa thu 90.00…" at bounding box center [558, 89] width 1037 height 37
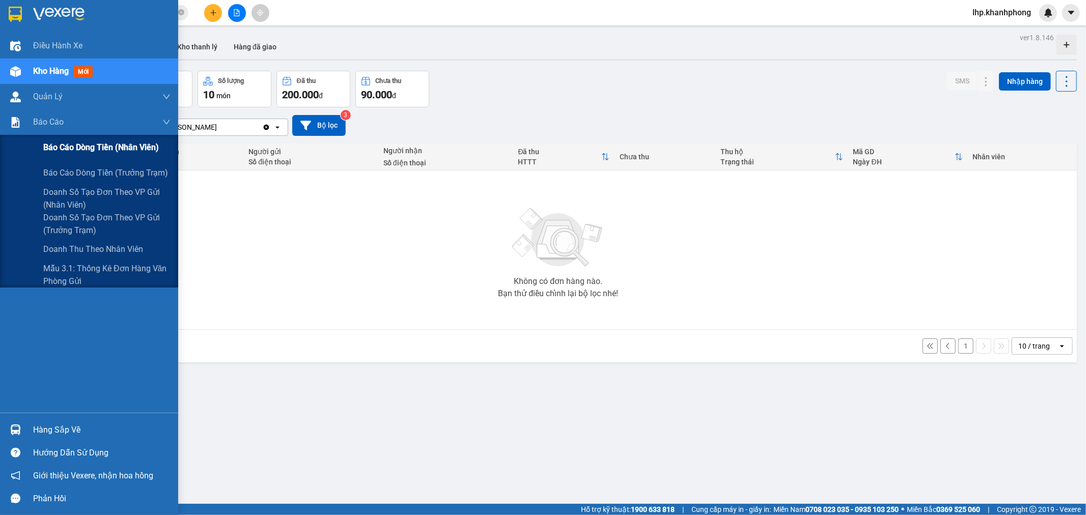
click at [44, 144] on span "Báo cáo dòng tiền (nhân viên)" at bounding box center [101, 147] width 116 height 13
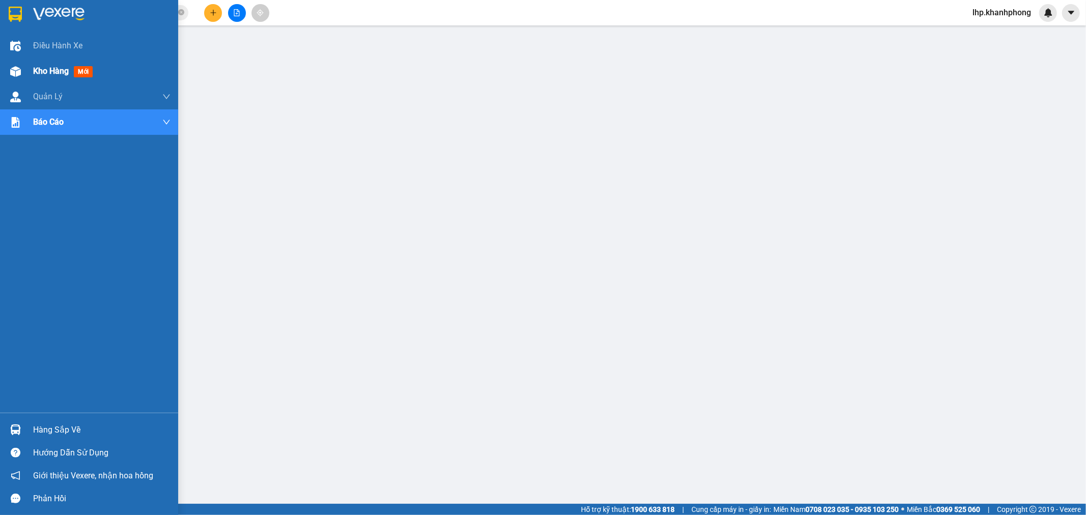
drag, startPoint x: 32, startPoint y: 74, endPoint x: 30, endPoint y: 68, distance: 6.6
click at [32, 73] on div "Kho hàng mới" at bounding box center [89, 71] width 178 height 25
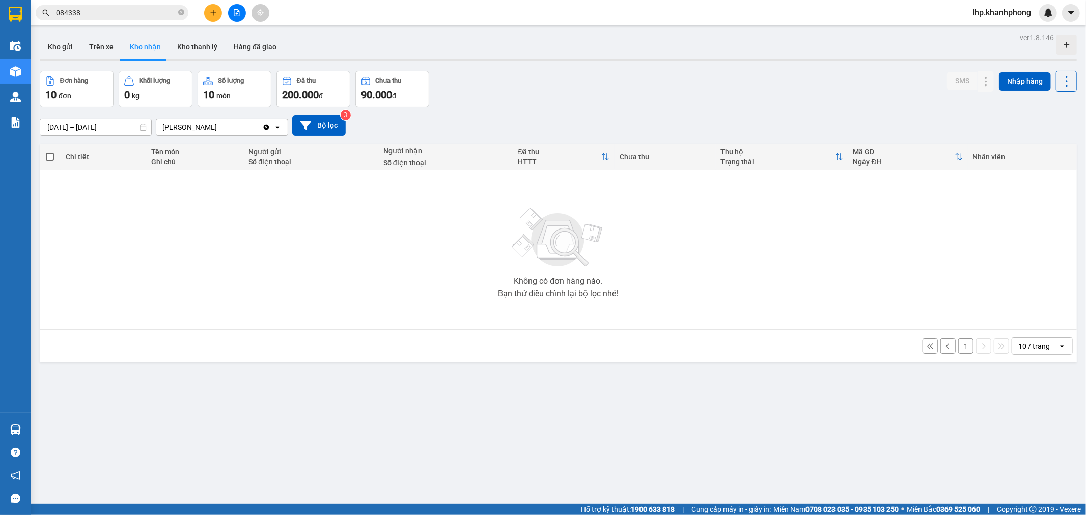
click at [63, 59] on div at bounding box center [558, 60] width 1037 height 2
click at [63, 53] on button "Kho gửi" at bounding box center [60, 47] width 41 height 24
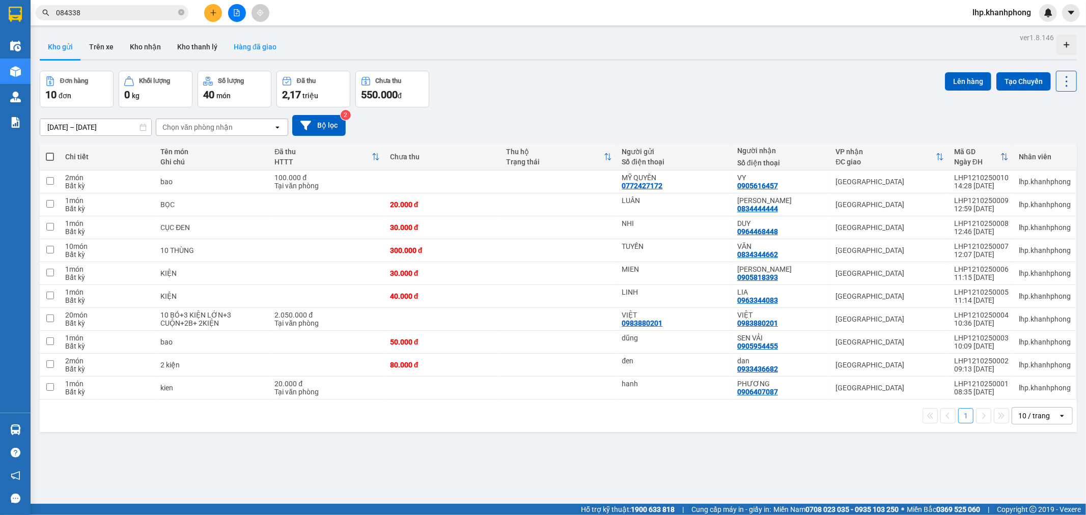
click at [260, 52] on button "Hàng đã giao" at bounding box center [255, 47] width 59 height 24
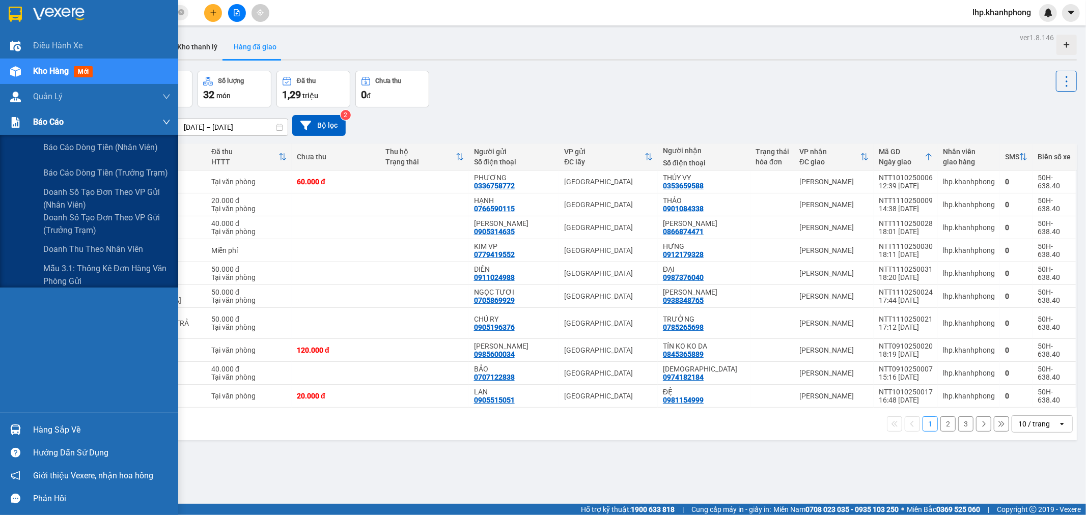
click at [14, 129] on div at bounding box center [16, 123] width 18 height 18
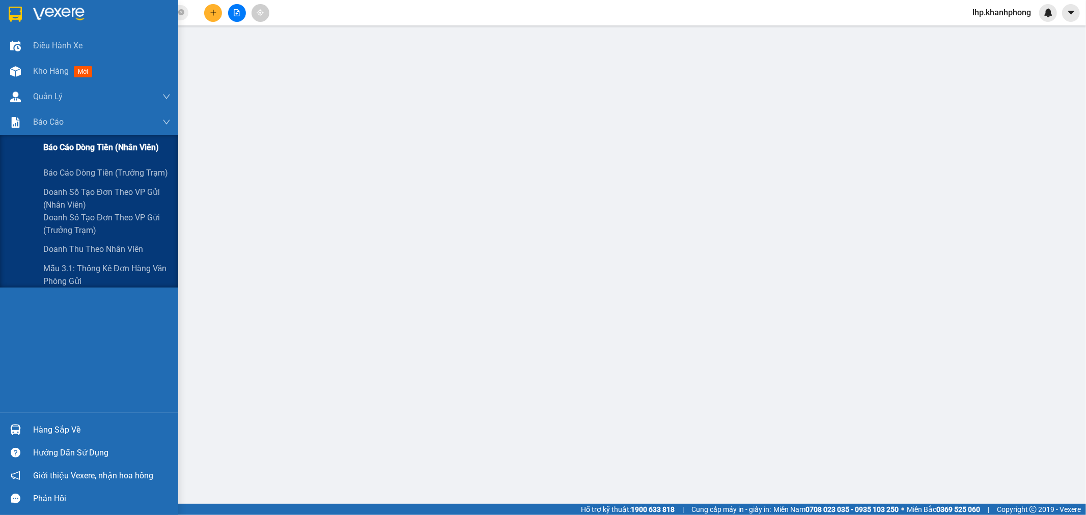
click at [45, 145] on span "Báo cáo dòng tiền (nhân viên)" at bounding box center [101, 147] width 116 height 13
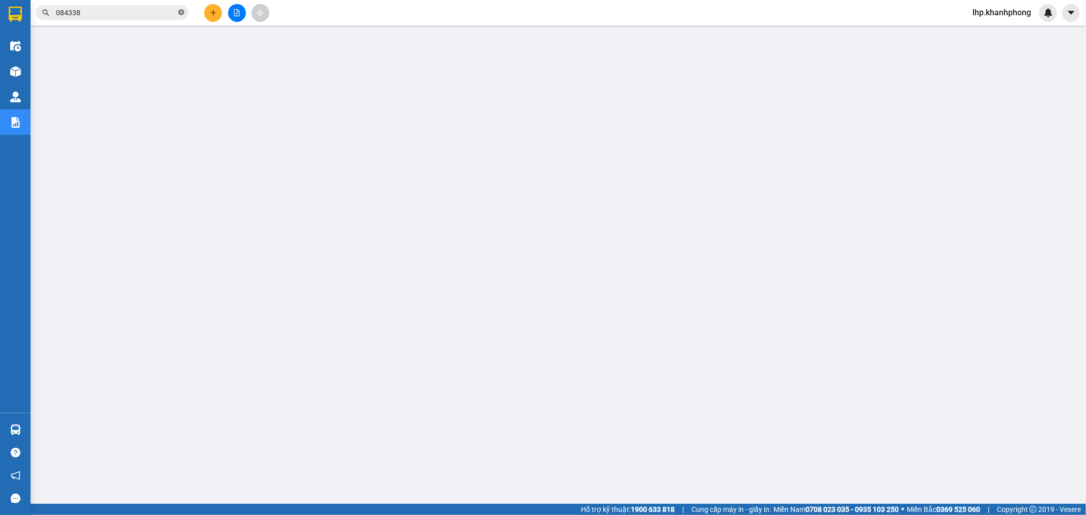
click at [178, 13] on icon "close-circle" at bounding box center [181, 12] width 6 height 6
drag, startPoint x: 138, startPoint y: 8, endPoint x: 98, endPoint y: 16, distance: 41.0
click at [98, 16] on input "text" at bounding box center [116, 12] width 120 height 11
paste input "LHP1110250053"
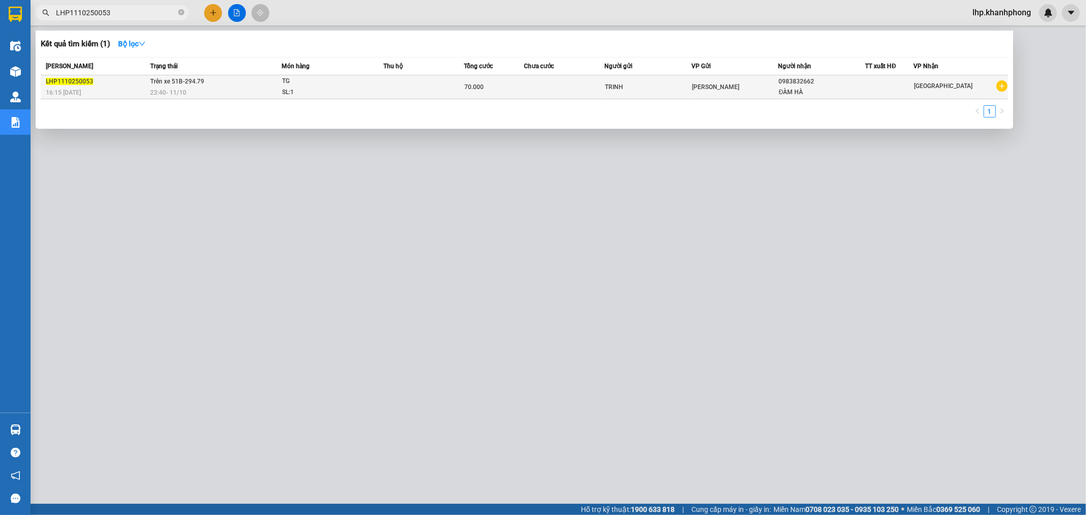
type input "LHP1110250053"
click at [398, 85] on td at bounding box center [423, 87] width 80 height 24
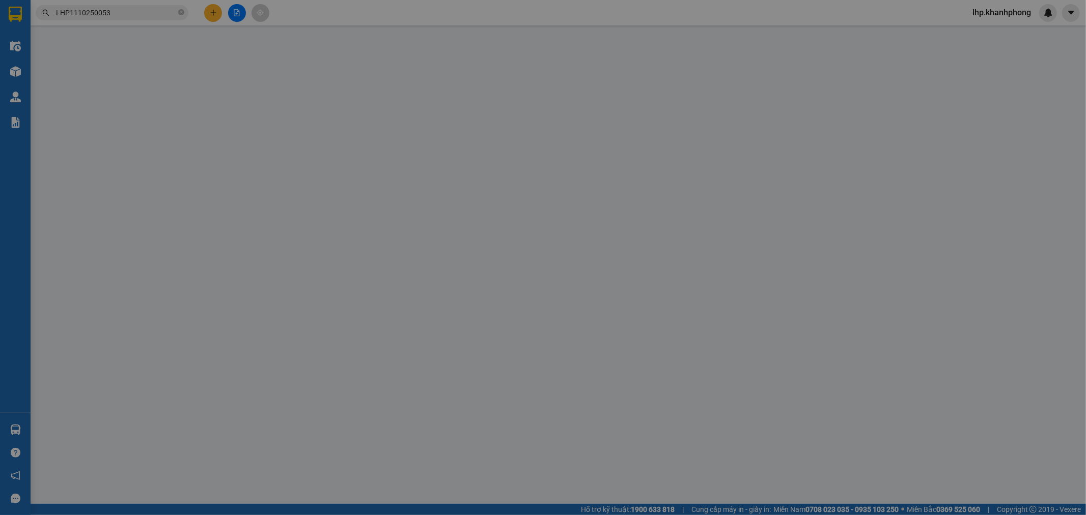
type input "TRINH"
type input "0983832662"
type input "ĐÀM HÀ"
type input "70.000"
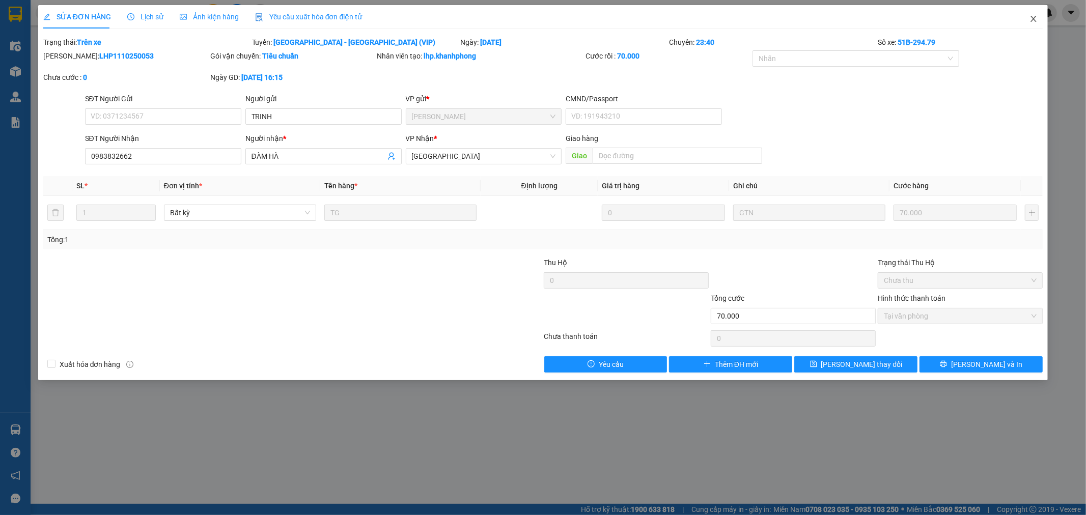
click at [1031, 19] on icon "close" at bounding box center [1033, 19] width 8 height 8
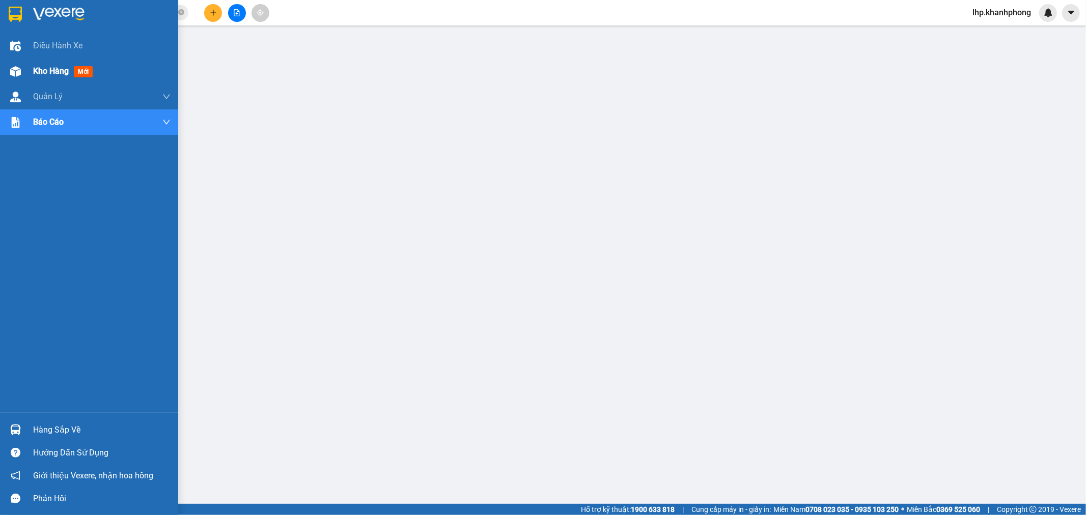
click at [8, 61] on div "Kho hàng mới" at bounding box center [89, 71] width 178 height 25
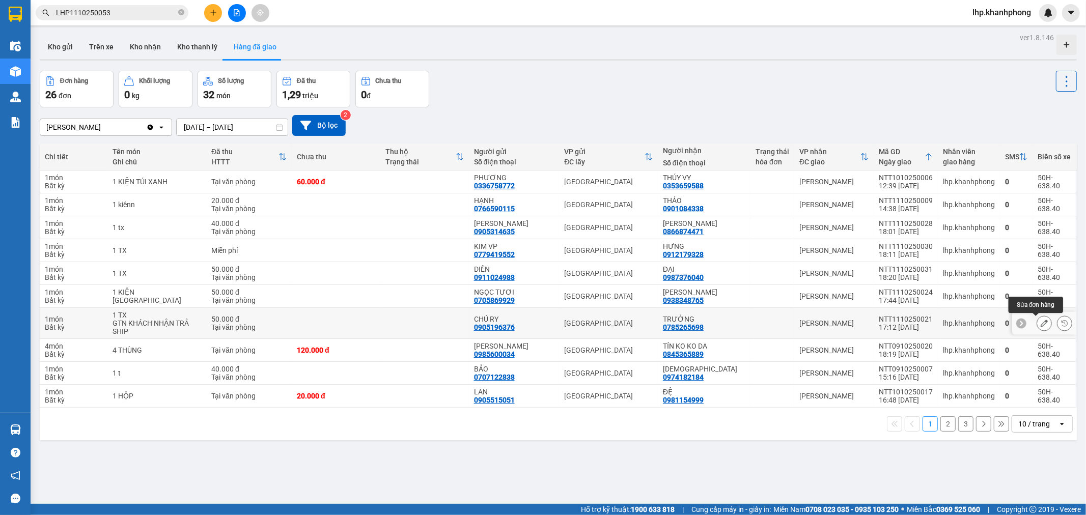
click at [1037, 318] on button at bounding box center [1044, 324] width 14 height 18
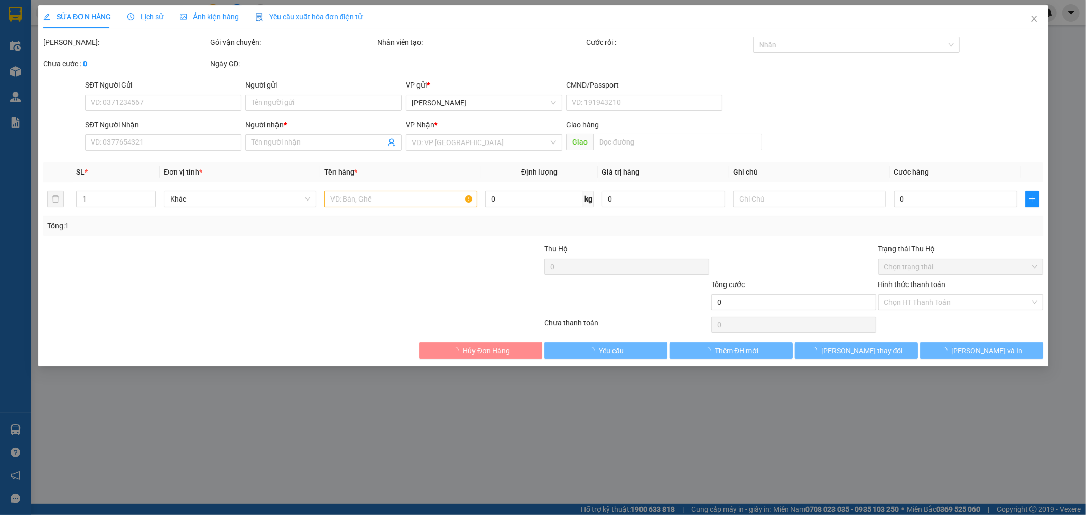
type input "0905196376"
type input "CHÚ RY"
type input "0785265698"
type input "TRƯỜNG"
type input "50.000"
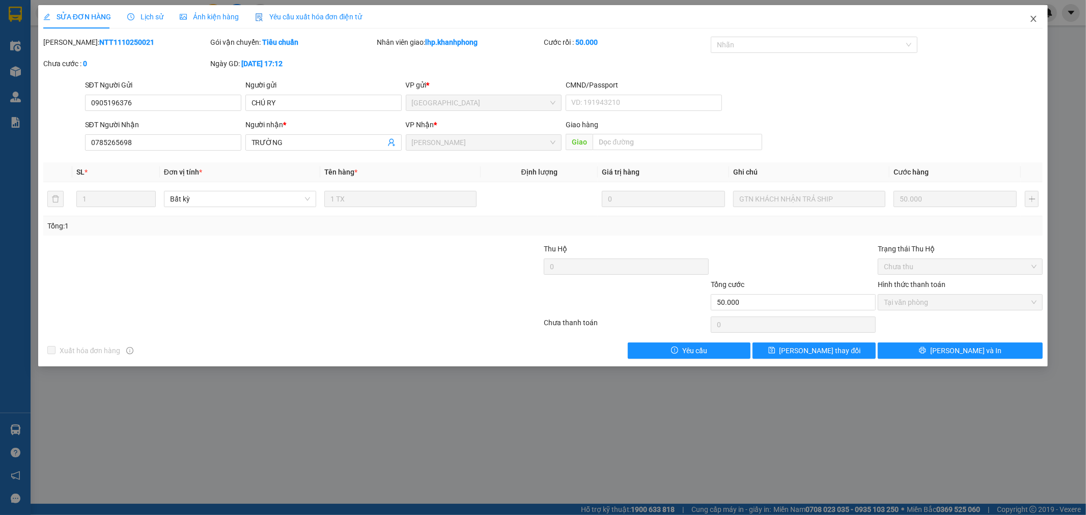
click at [1025, 24] on span "Close" at bounding box center [1033, 19] width 29 height 29
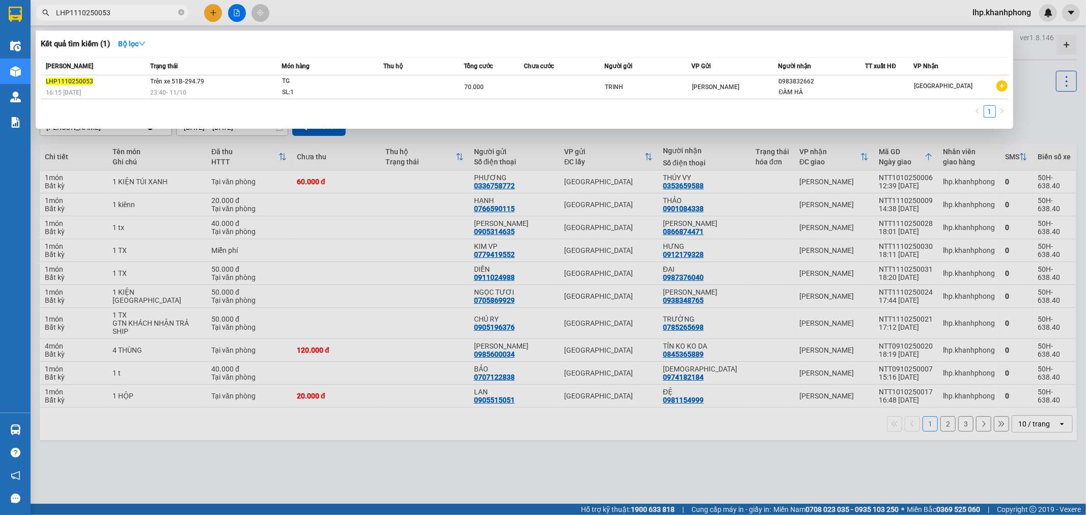
click at [175, 11] on input "LHP1110250053" at bounding box center [116, 12] width 120 height 11
click at [179, 11] on icon "close-circle" at bounding box center [181, 12] width 6 height 6
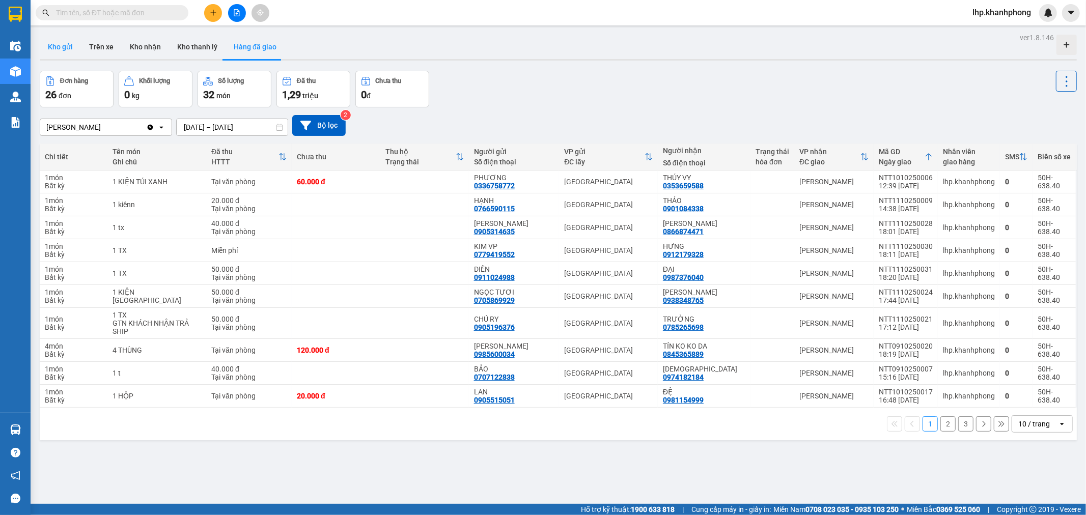
click at [59, 47] on button "Kho gửi" at bounding box center [60, 47] width 41 height 24
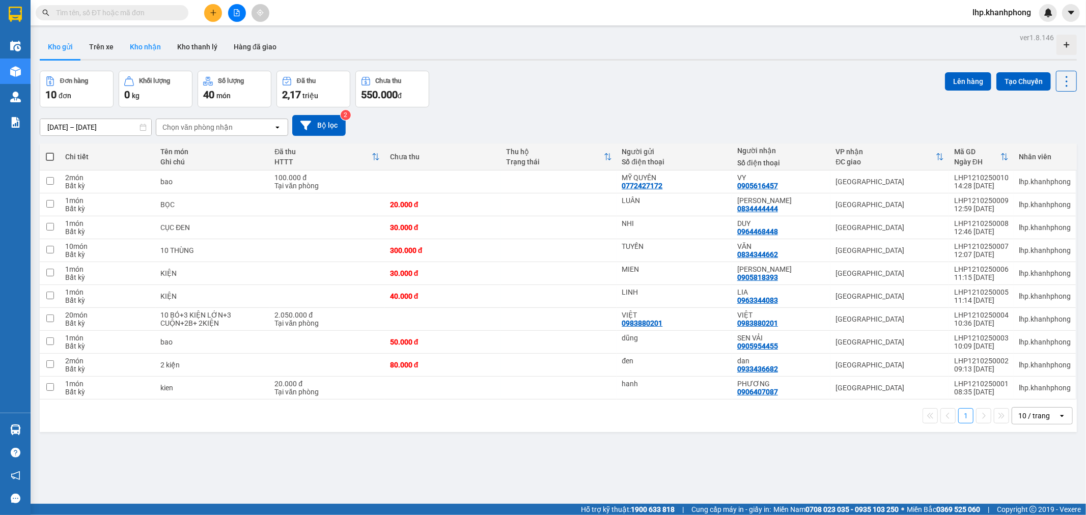
click at [139, 51] on button "Kho nhận" at bounding box center [145, 47] width 47 height 24
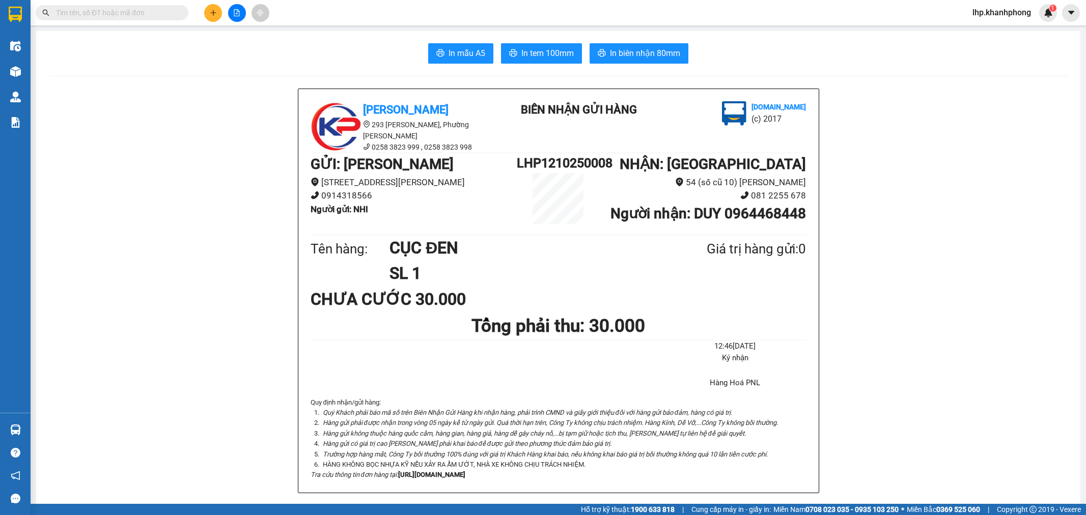
click at [213, 14] on icon "plus" at bounding box center [213, 13] width 1 height 6
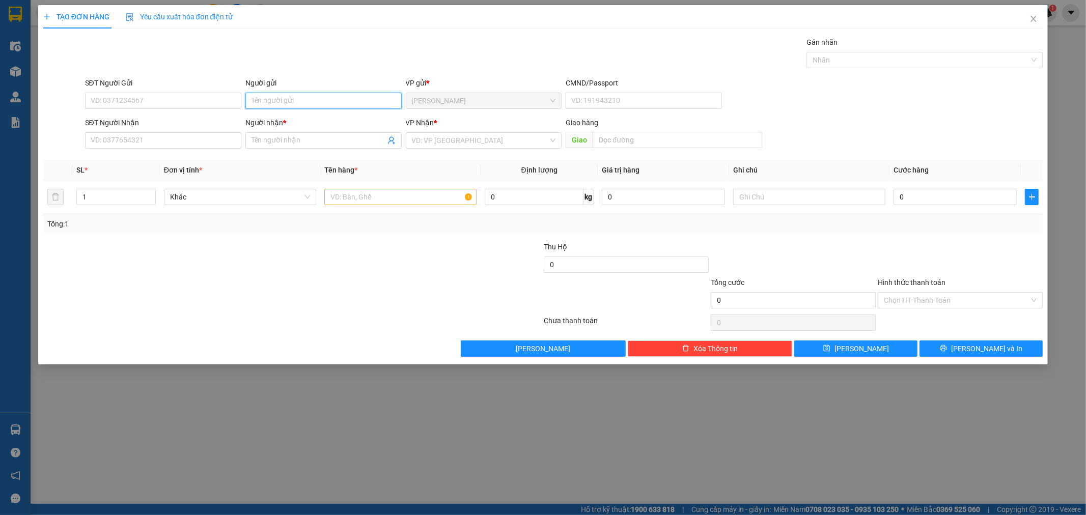
click at [270, 99] on input "Người gửi" at bounding box center [323, 101] width 156 height 16
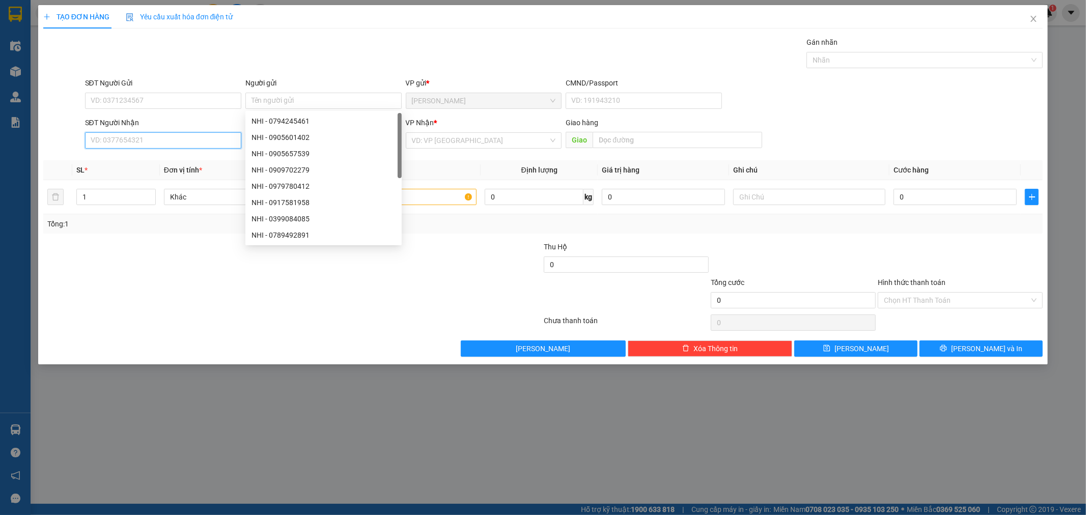
click at [205, 139] on input "SĐT Người Nhận" at bounding box center [163, 140] width 156 height 16
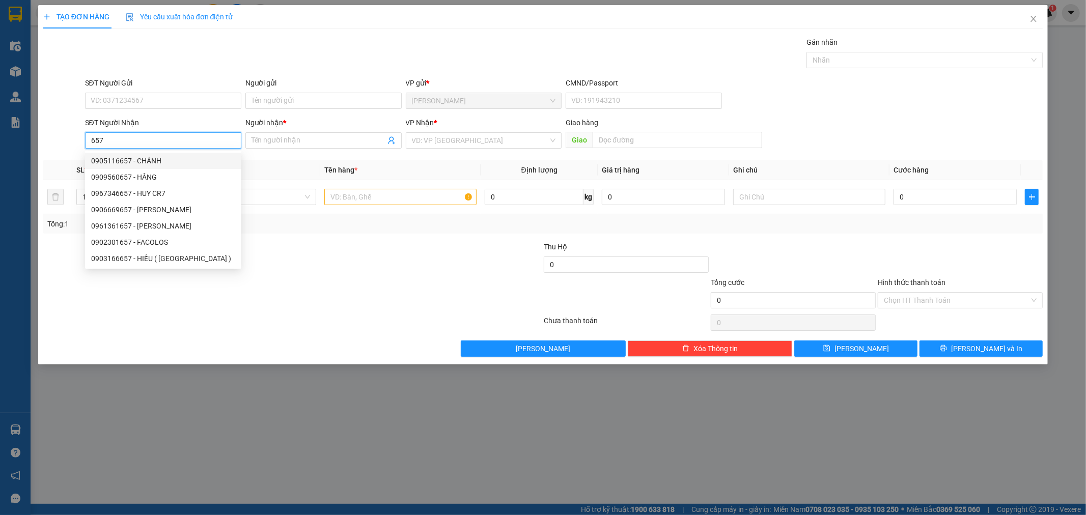
click at [109, 157] on div "0905116657 - CHÁNH" at bounding box center [163, 160] width 144 height 11
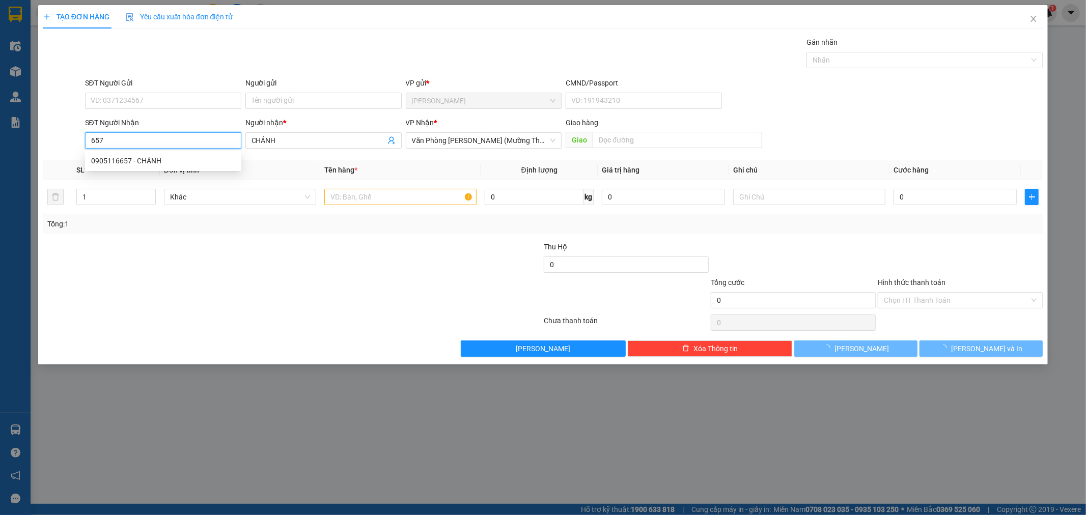
type input "0905116657"
type input "CHÁNH"
drag, startPoint x: 91, startPoint y: 138, endPoint x: 175, endPoint y: 139, distance: 84.5
click at [175, 139] on input "0905116657" at bounding box center [163, 140] width 156 height 16
type input "0905116657"
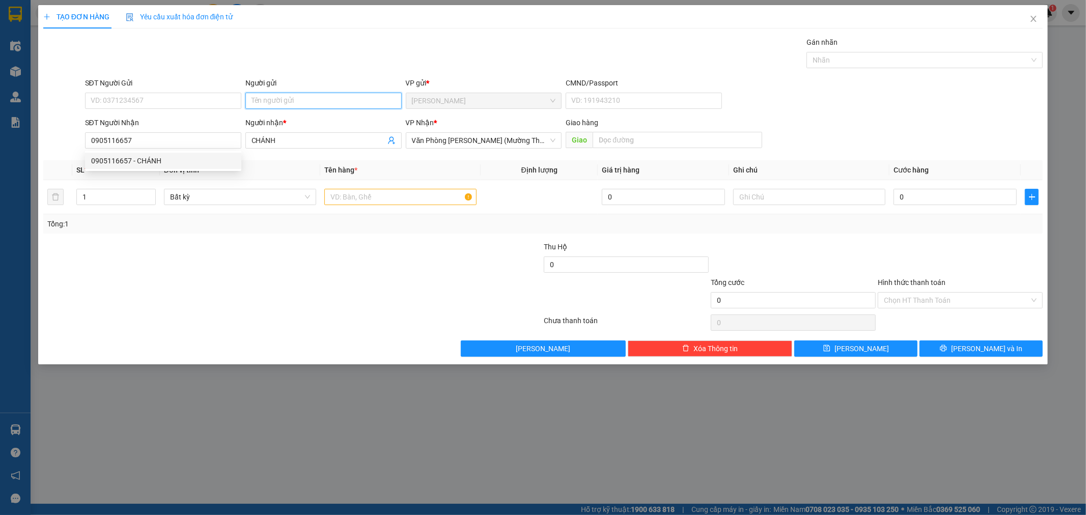
click at [269, 105] on input "Người gửi" at bounding box center [323, 101] width 156 height 16
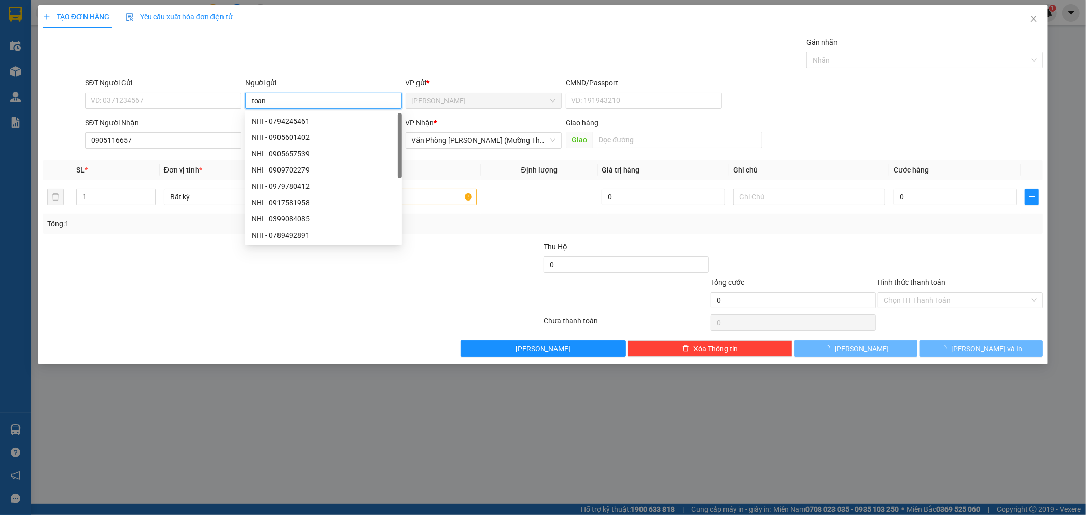
type input "toanf"
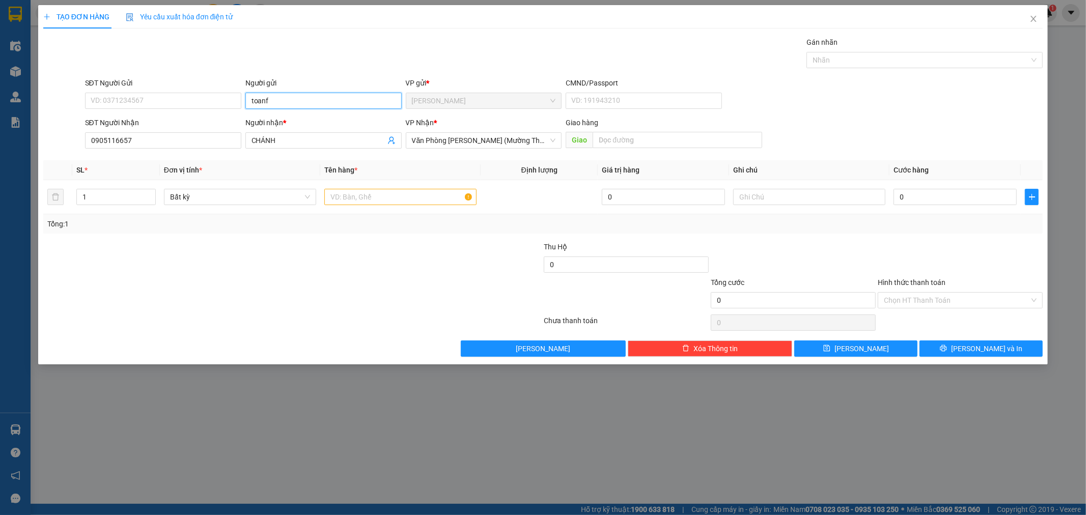
drag, startPoint x: 296, startPoint y: 100, endPoint x: 95, endPoint y: 151, distance: 207.8
click at [131, 88] on div "SĐT Người Gửi VD: 0371234567 Người gửi toanf toanf VP gửi * [PERSON_NAME] CMND/…" at bounding box center [564, 95] width 962 height 36
click at [299, 101] on input "Người gửi" at bounding box center [323, 101] width 156 height 16
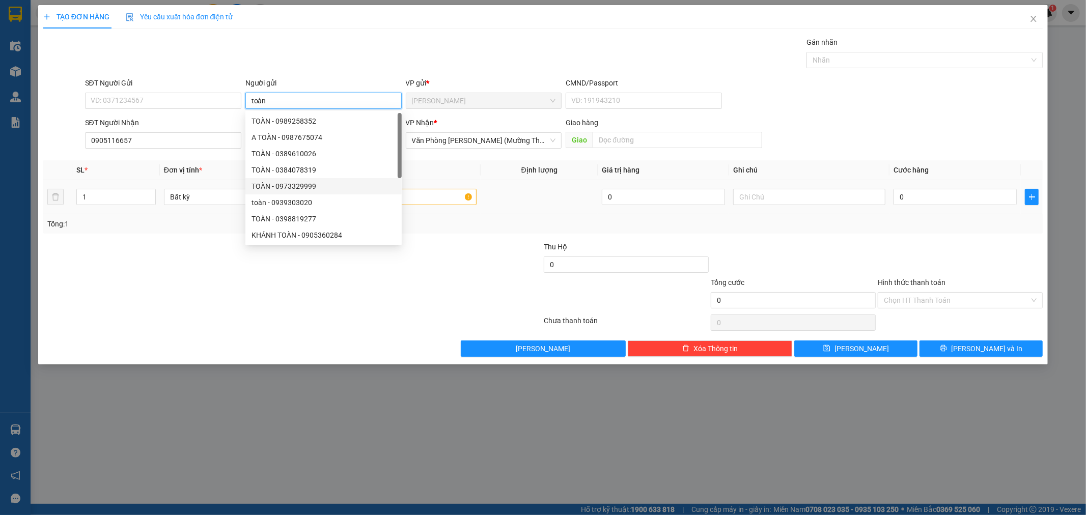
type input "toàn"
click at [418, 187] on div at bounding box center [400, 197] width 152 height 20
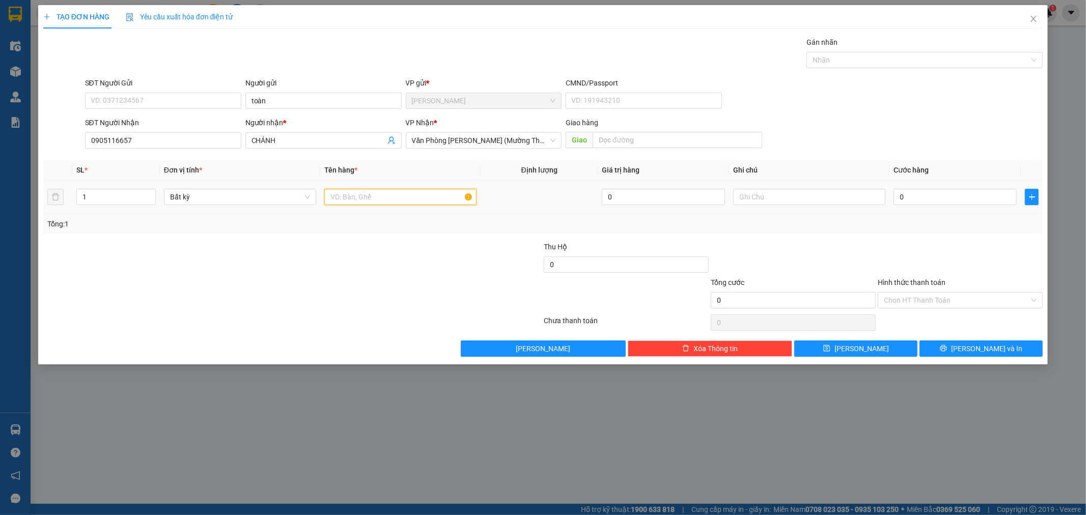
click at [418, 194] on input "text" at bounding box center [400, 197] width 152 height 16
type input "cục"
type input "2"
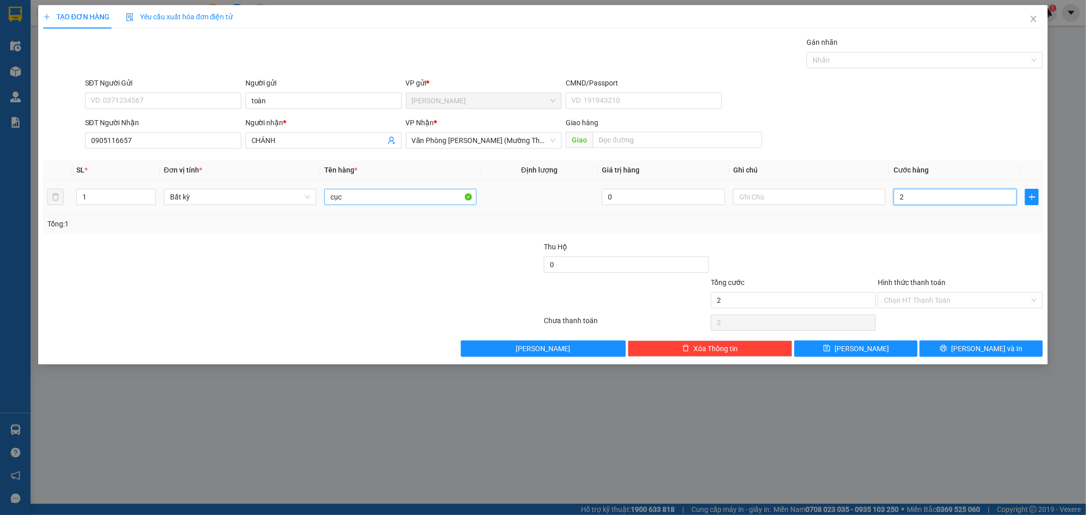
type input "20"
type input "20.000"
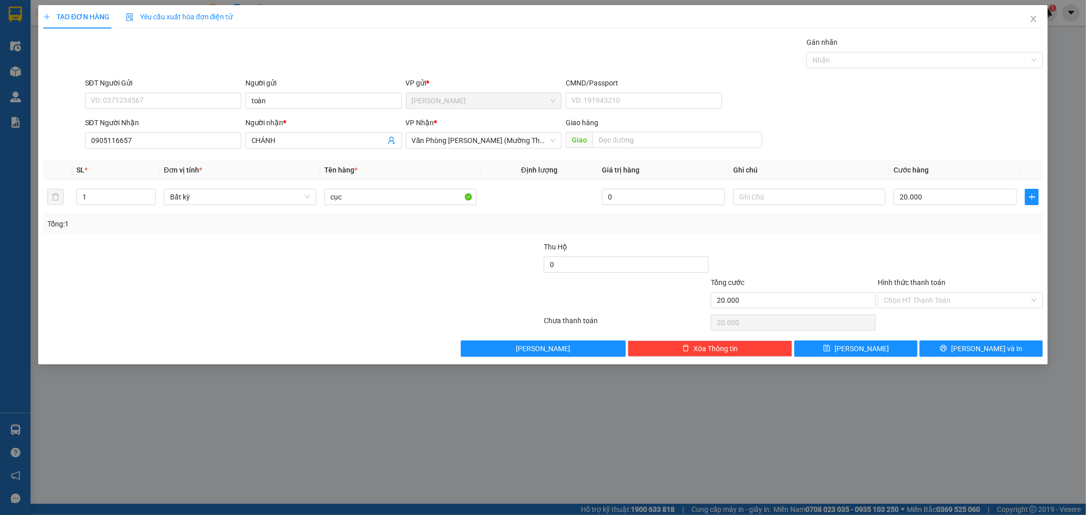
click at [988, 256] on div at bounding box center [960, 259] width 167 height 36
click at [966, 301] on input "Hình thức thanh toán" at bounding box center [957, 300] width 146 height 15
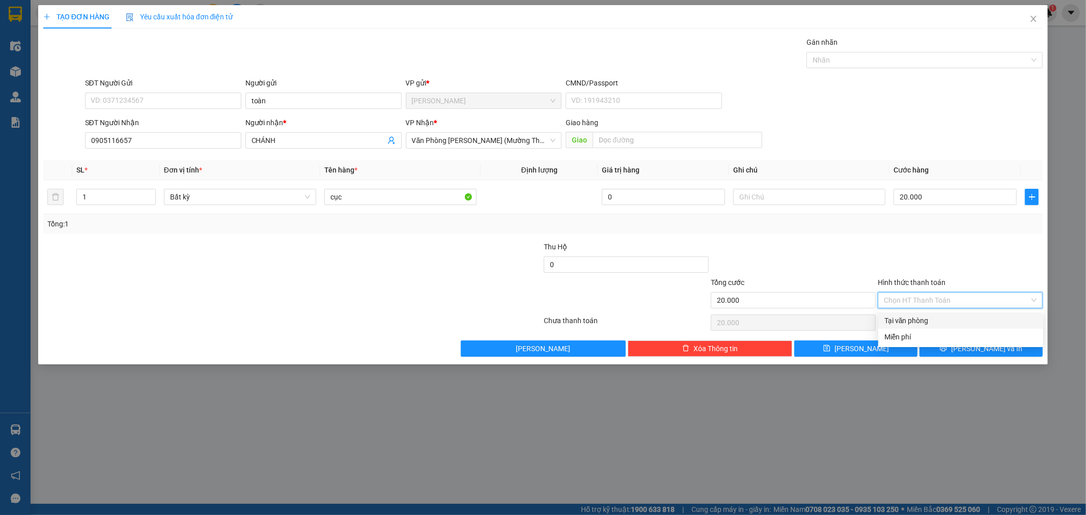
click at [939, 317] on div "Tại văn phòng" at bounding box center [960, 320] width 153 height 11
type input "0"
click at [944, 354] on button "[PERSON_NAME] và In" at bounding box center [980, 349] width 123 height 16
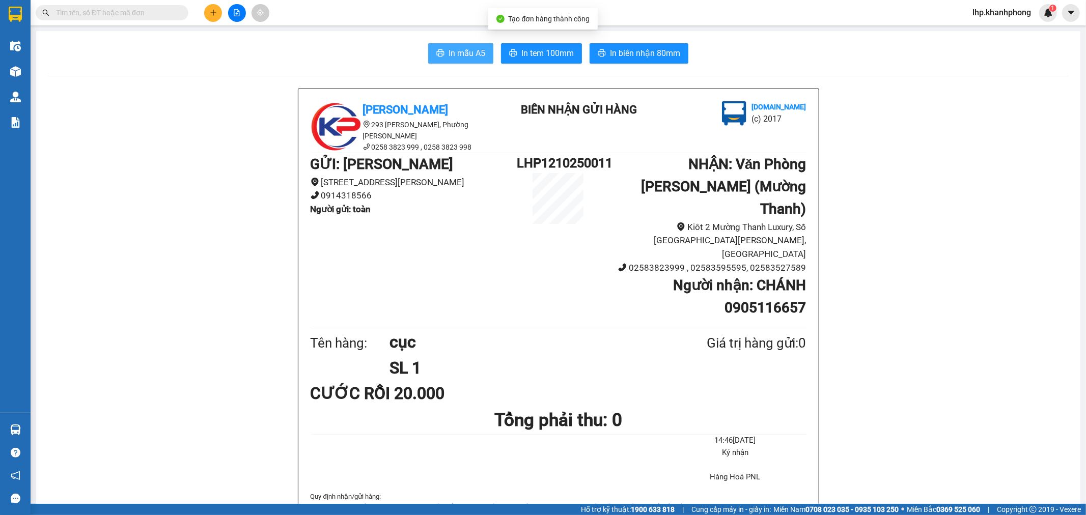
click at [461, 50] on span "In mẫu A5" at bounding box center [466, 53] width 37 height 13
